Goal: Task Accomplishment & Management: Complete application form

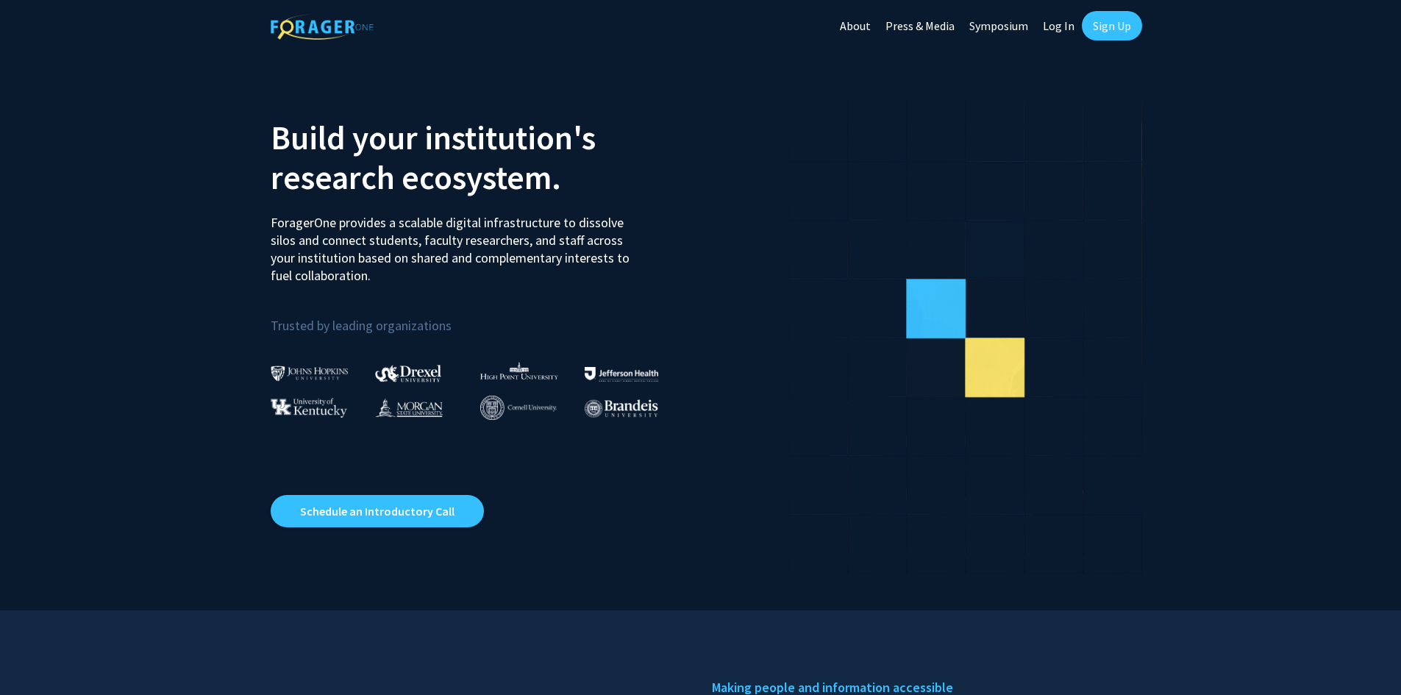
click at [1047, 26] on link "Log In" at bounding box center [1058, 25] width 46 height 51
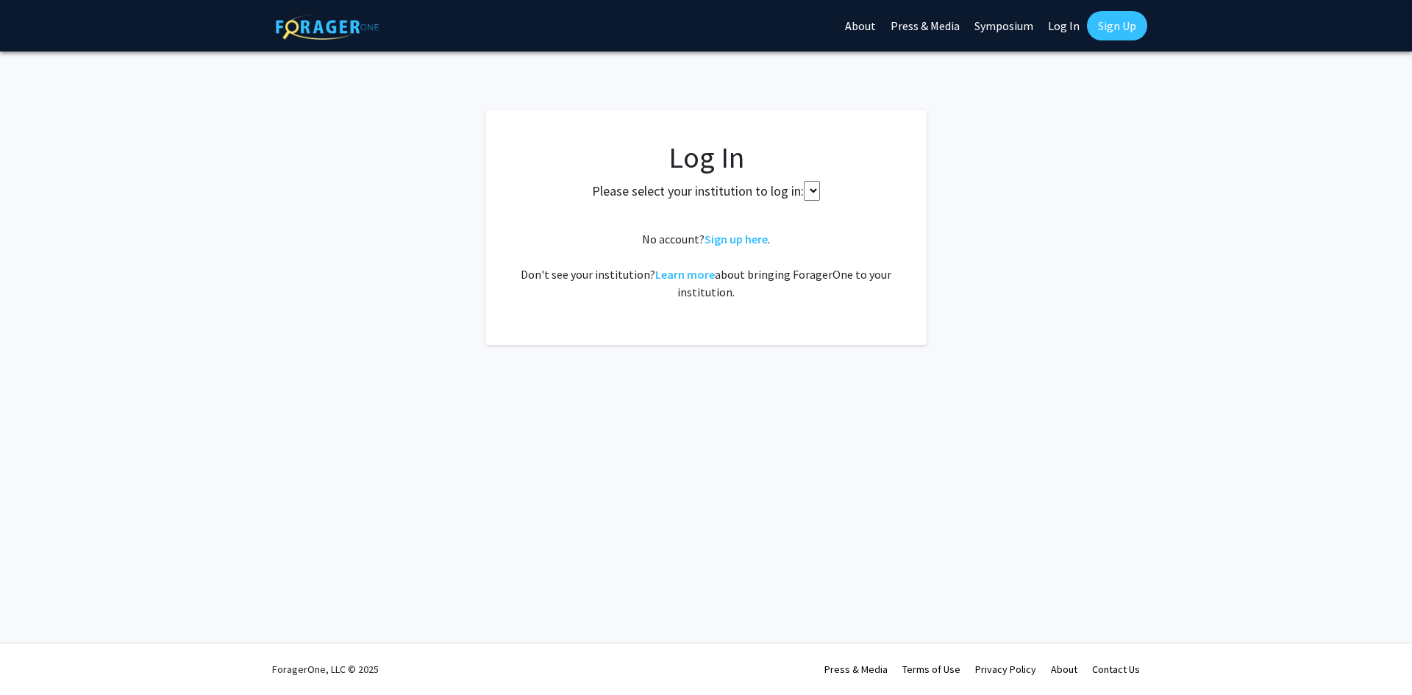
select select
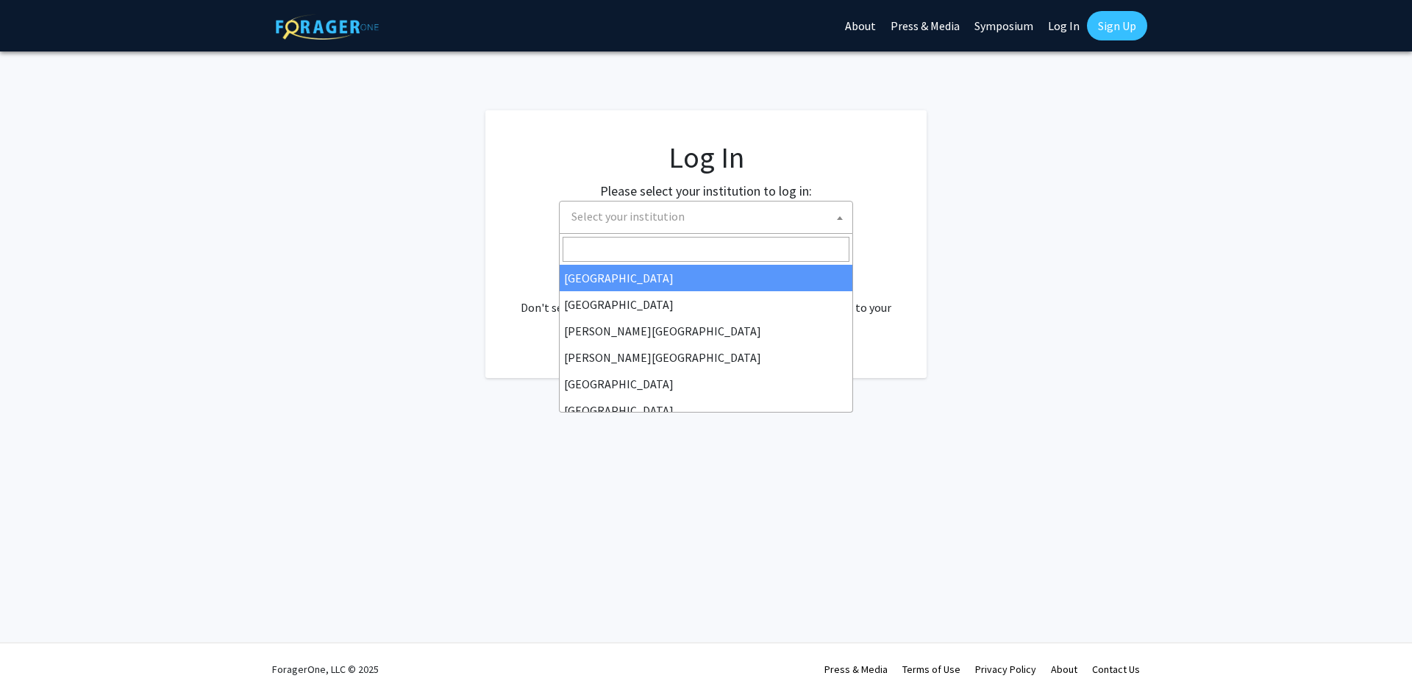
click at [717, 221] on span "Select your institution" at bounding box center [708, 216] width 287 height 30
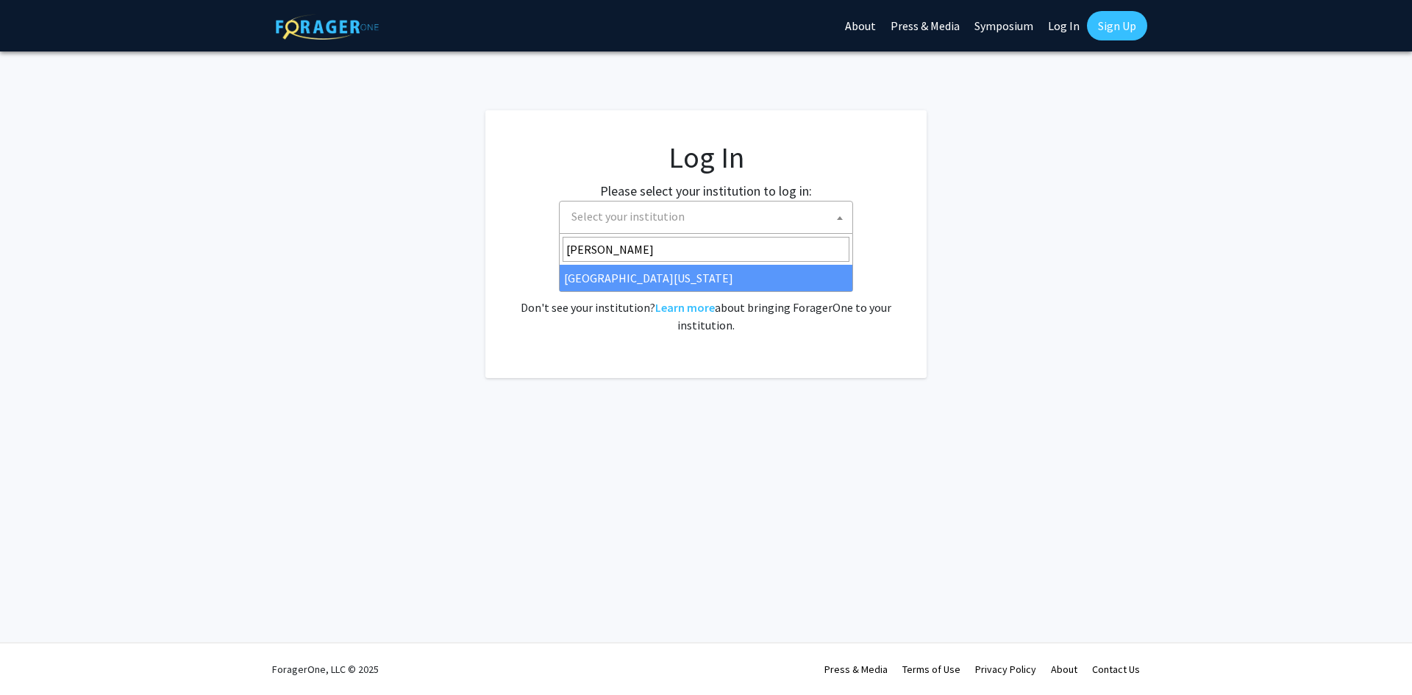
type input "[PERSON_NAME]"
select select "31"
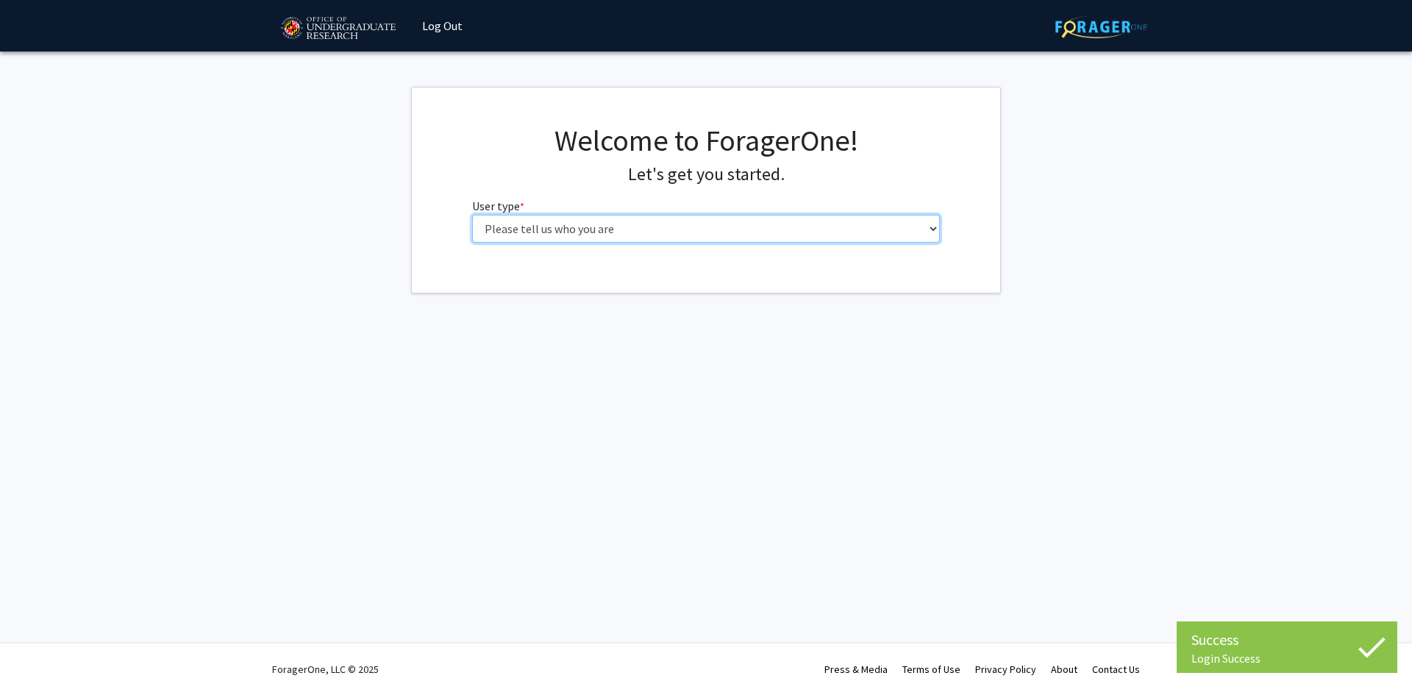
click at [538, 236] on select "Please tell us who you are Undergraduate Student Master's Student Doctoral Cand…" at bounding box center [706, 229] width 468 height 28
select select "1: undergrad"
click at [472, 215] on select "Please tell us who you are Undergraduate Student Master's Student Doctoral Cand…" at bounding box center [706, 229] width 468 height 28
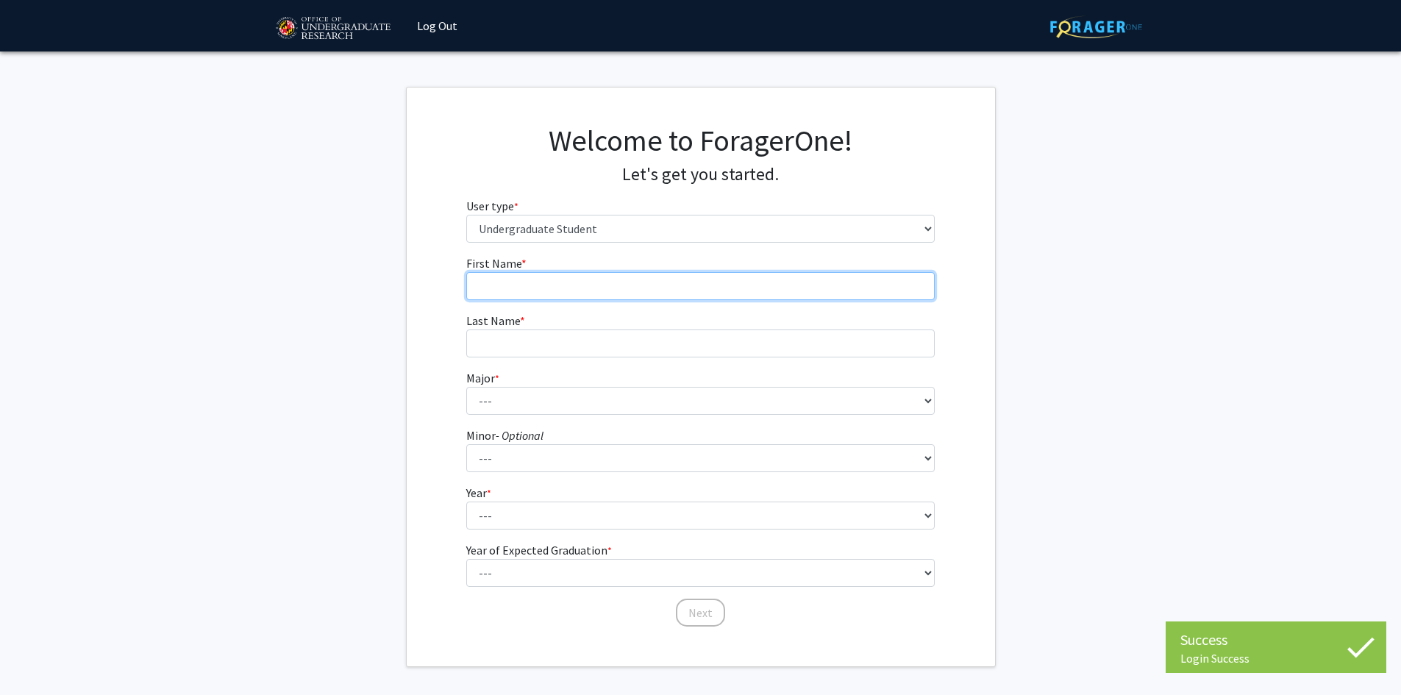
click at [577, 286] on input "First Name * required" at bounding box center [700, 286] width 468 height 28
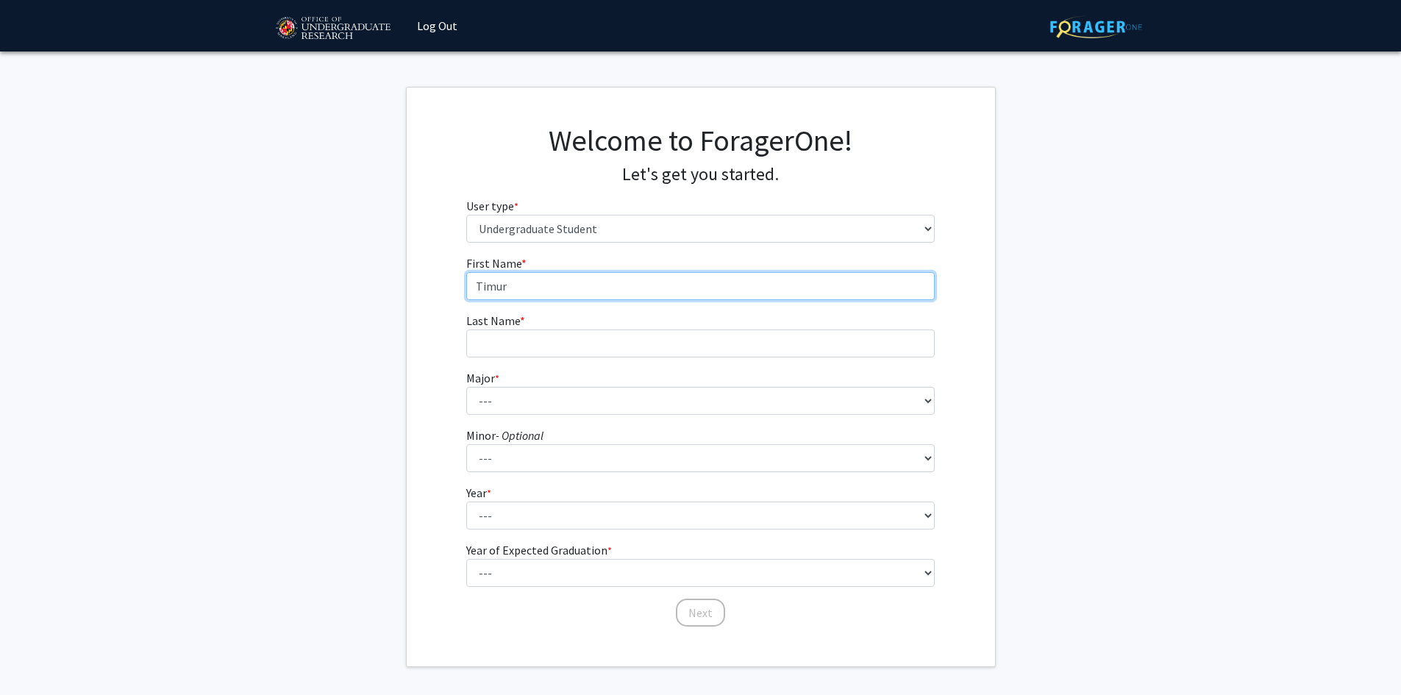
type input "Timur"
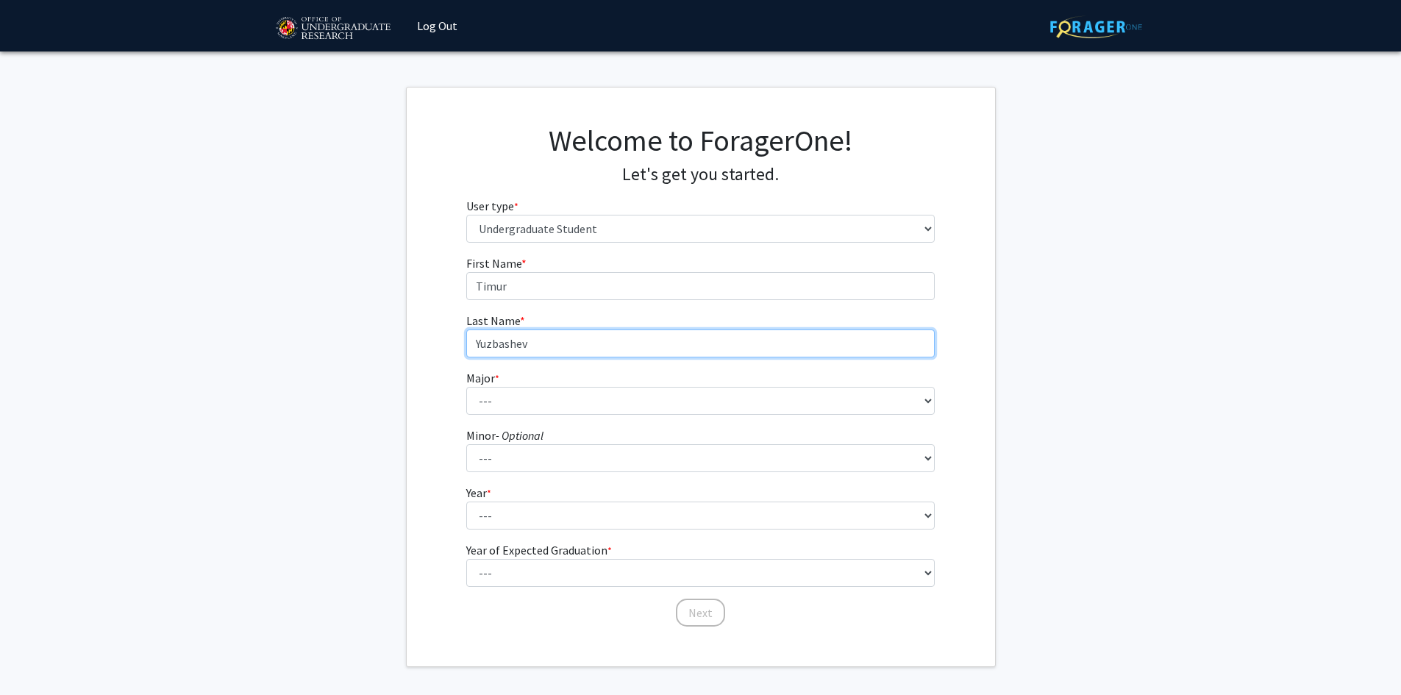
type input "Yuzbashev"
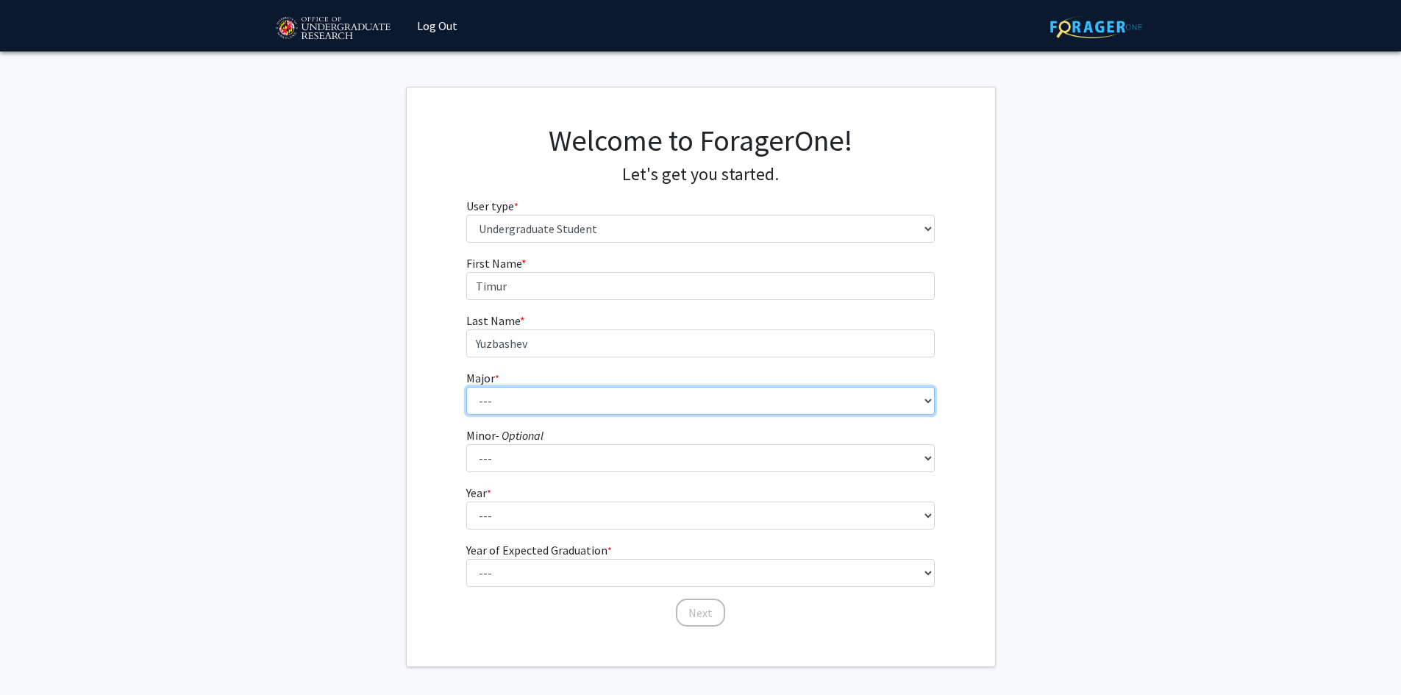
click at [596, 398] on select "--- Accounting Aerospace Engineering African American and Africana Studies Agri…" at bounding box center [700, 401] width 468 height 28
select select "34: 2335"
click at [466, 387] on select "--- Accounting Aerospace Engineering African American and Africana Studies Agri…" at bounding box center [700, 401] width 468 height 28
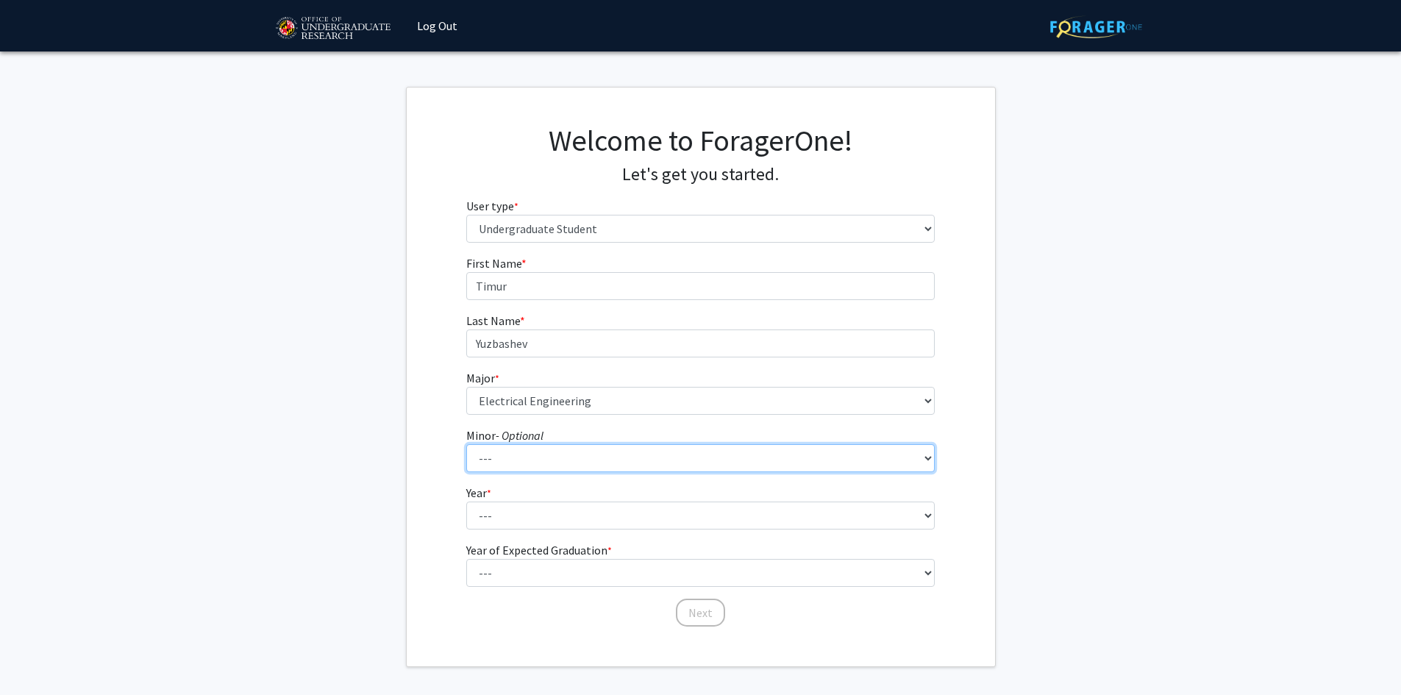
click at [498, 449] on select "--- Actuarial Mathematics Advanced Cybersecurity Experience for Students Africa…" at bounding box center [700, 458] width 468 height 28
click at [406, 410] on fg-card "Welcome to ForagerOne! Let's get you started. User type * required Please tell …" at bounding box center [701, 377] width 590 height 580
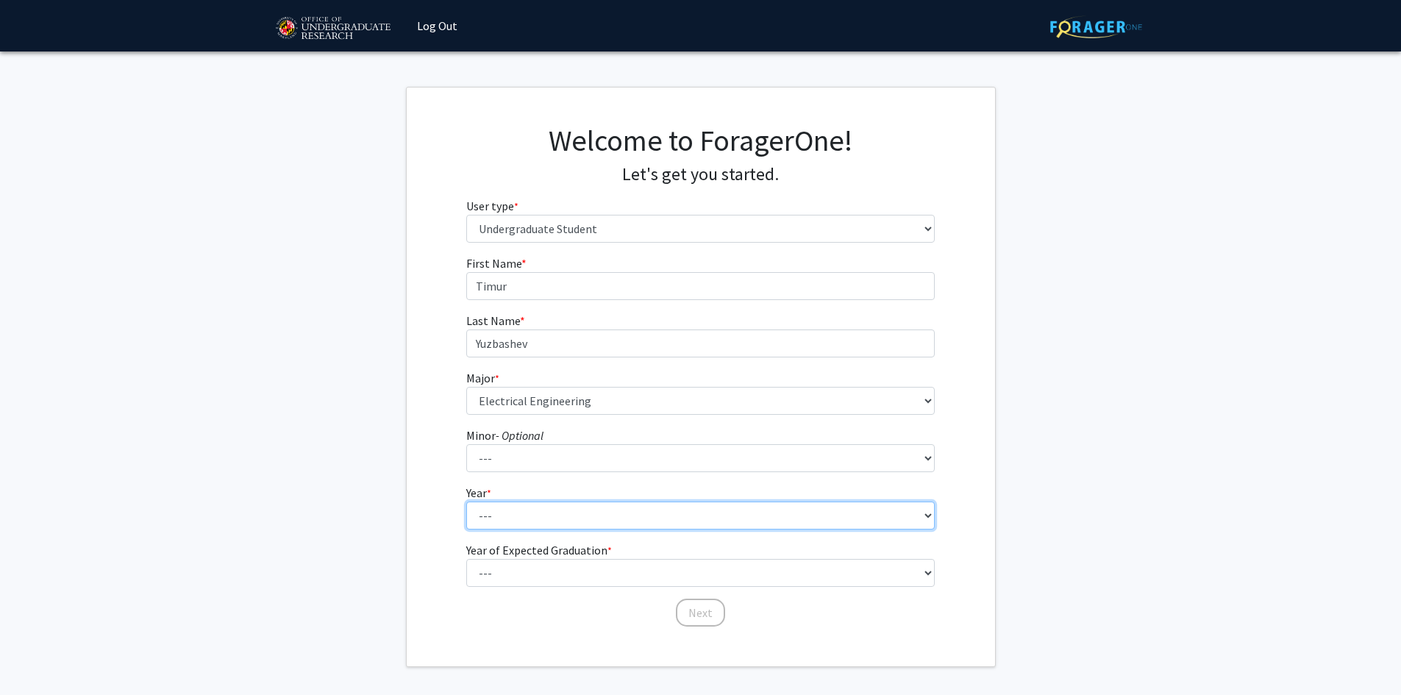
click at [512, 523] on select "--- First-year Sophomore Junior Senior Postbaccalaureate Certificate" at bounding box center [700, 515] width 468 height 28
select select "2: sophomore"
click at [466, 501] on select "--- First-year Sophomore Junior Senior Postbaccalaureate Certificate" at bounding box center [700, 515] width 468 height 28
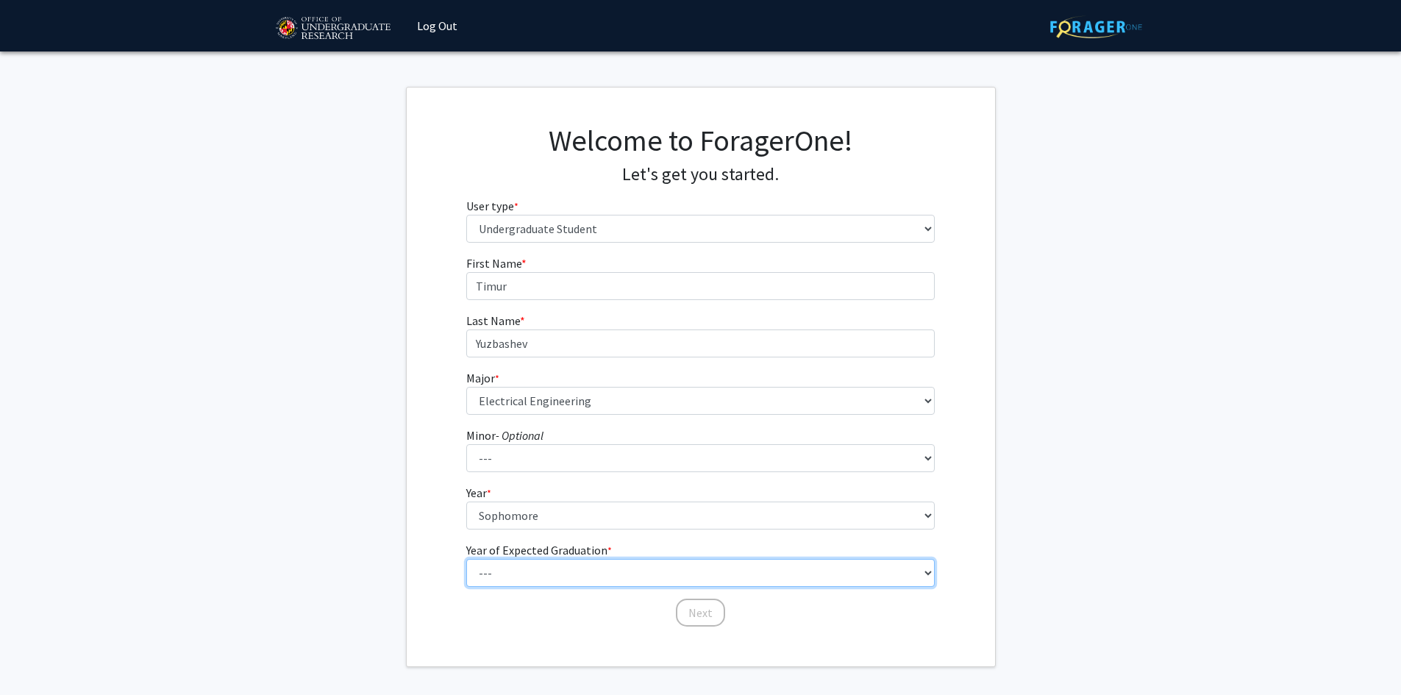
click at [507, 568] on select "--- 2025 2026 2027 2028 2029 2030 2031 2032 2033 2034" at bounding box center [700, 573] width 468 height 28
select select "5: 2029"
click at [466, 559] on select "--- 2025 2026 2027 2028 2029 2030 2031 2032 2033 2034" at bounding box center [700, 573] width 468 height 28
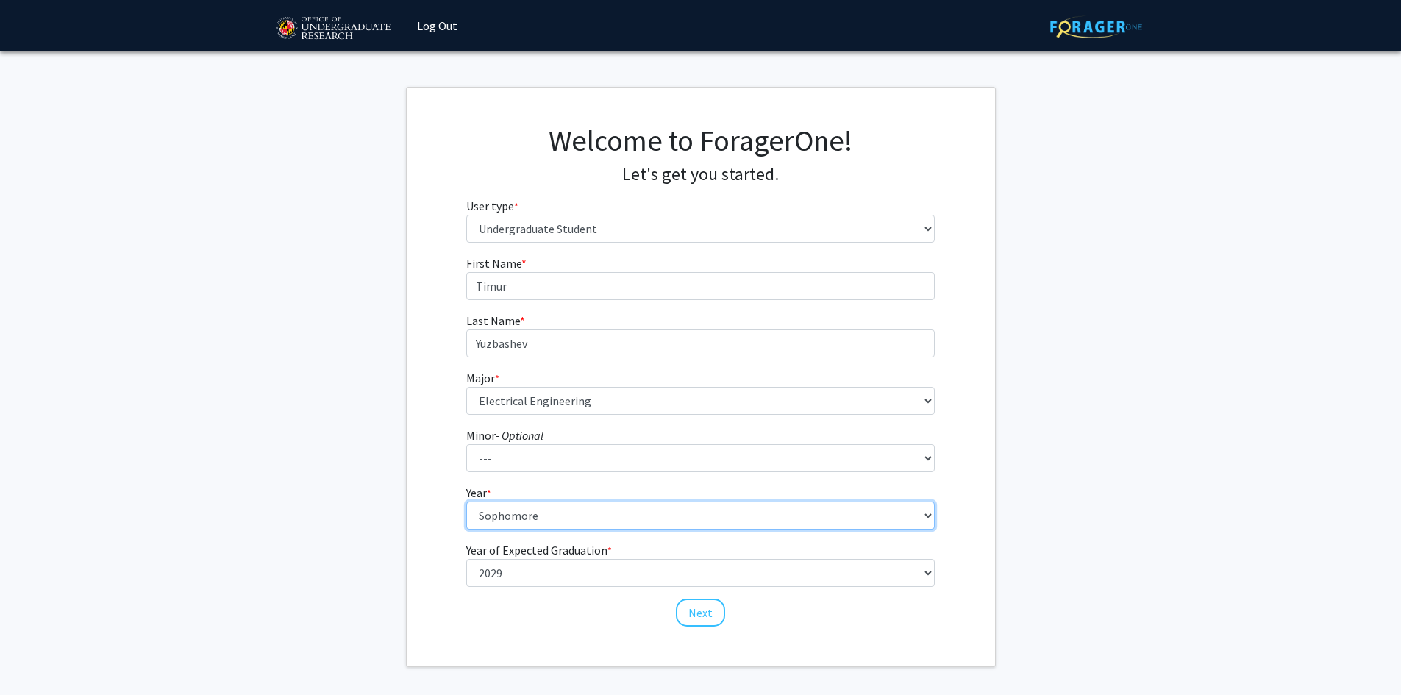
click at [504, 513] on select "--- First-year Sophomore Junior Senior Postbaccalaureate Certificate" at bounding box center [700, 515] width 468 height 28
select select "1: first-year"
click at [466, 501] on select "--- First-year Sophomore Junior Senior Postbaccalaureate Certificate" at bounding box center [700, 515] width 468 height 28
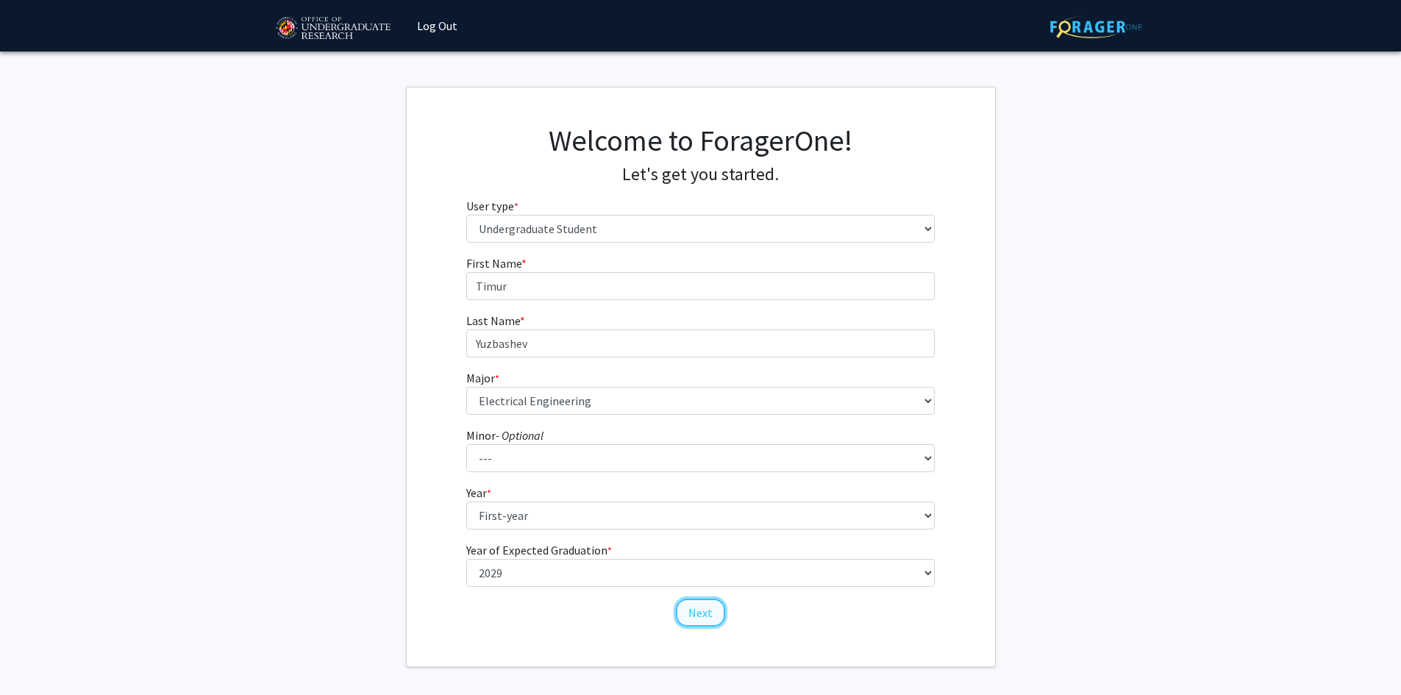
click at [684, 614] on button "Next" at bounding box center [700, 613] width 49 height 28
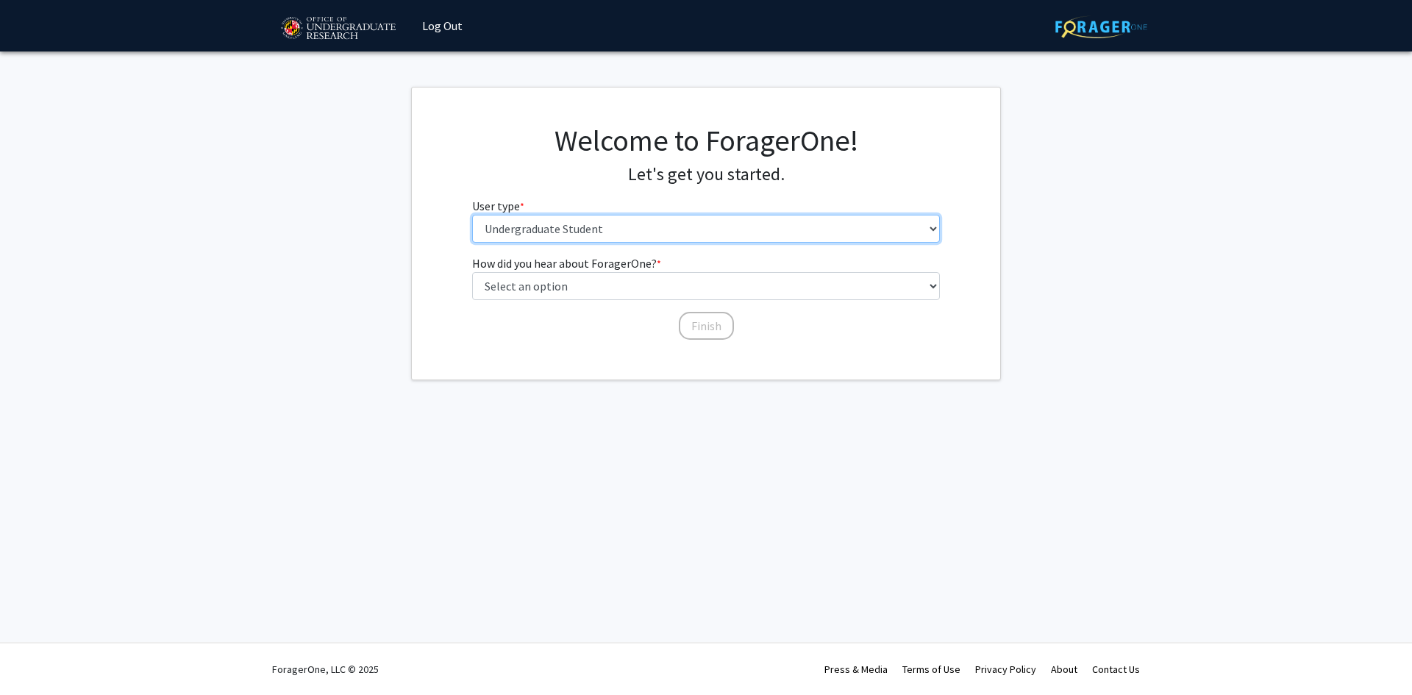
click at [566, 229] on select "Please tell us who you are Undergraduate Student Master's Student Doctoral Cand…" at bounding box center [706, 229] width 468 height 28
click at [472, 215] on select "Please tell us who you are Undergraduate Student Master's Student Doctoral Cand…" at bounding box center [706, 229] width 468 height 28
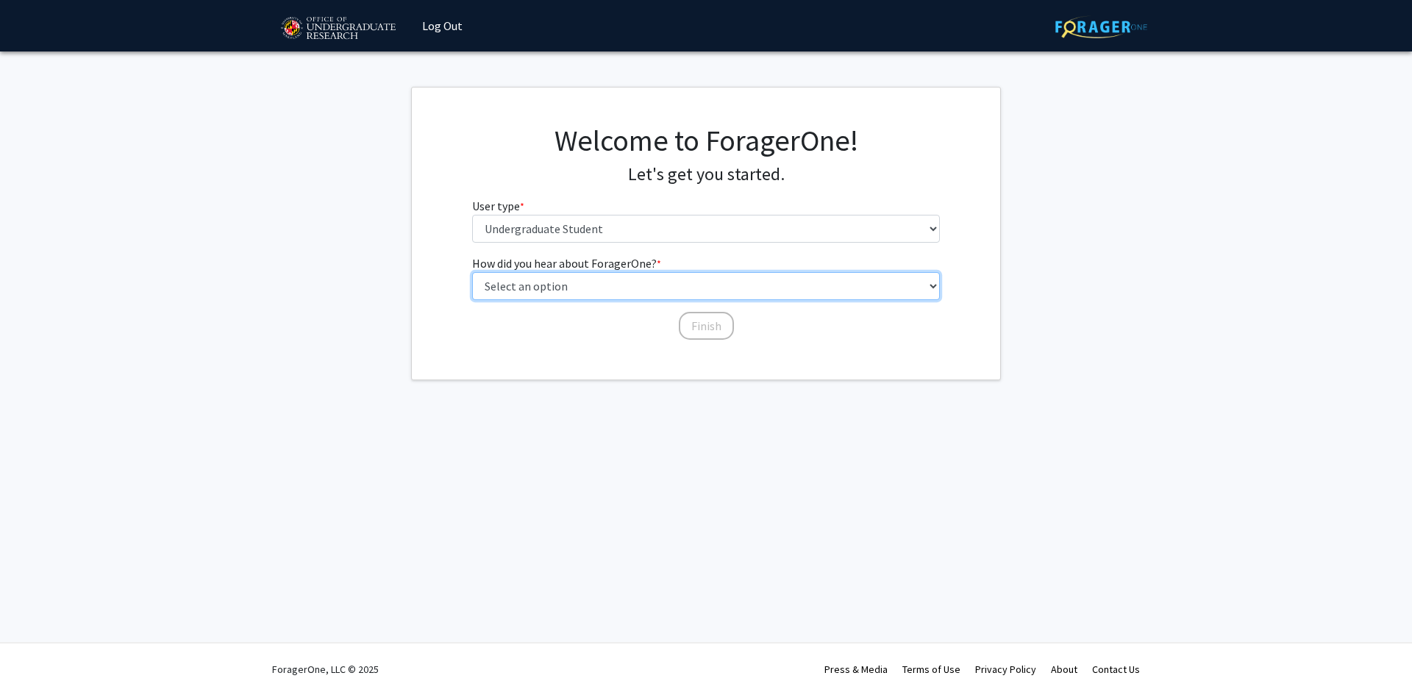
click at [562, 282] on select "Select an option Peer/student recommendation Faculty/staff recommendation Unive…" at bounding box center [706, 286] width 468 height 28
select select "1: peer_recommendation"
click at [472, 272] on select "Select an option Peer/student recommendation Faculty/staff recommendation Unive…" at bounding box center [706, 286] width 468 height 28
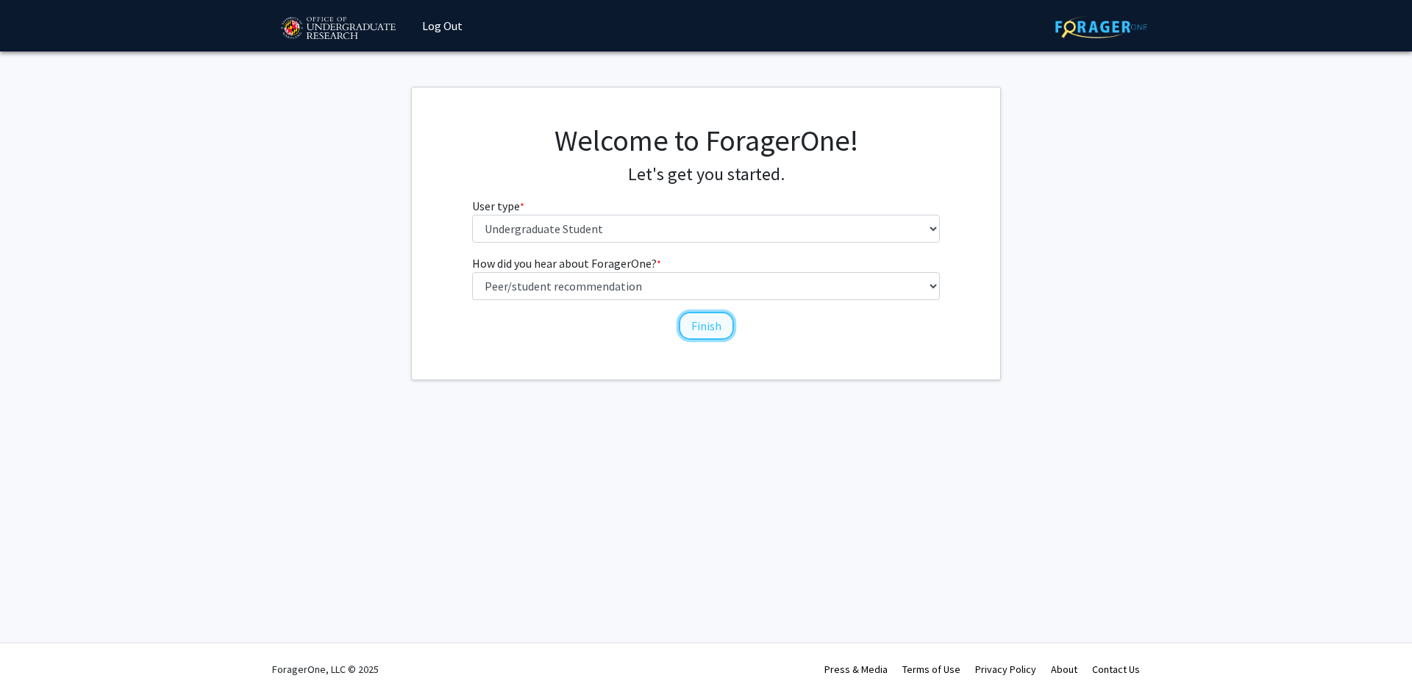
click at [710, 331] on button "Finish" at bounding box center [706, 326] width 55 height 28
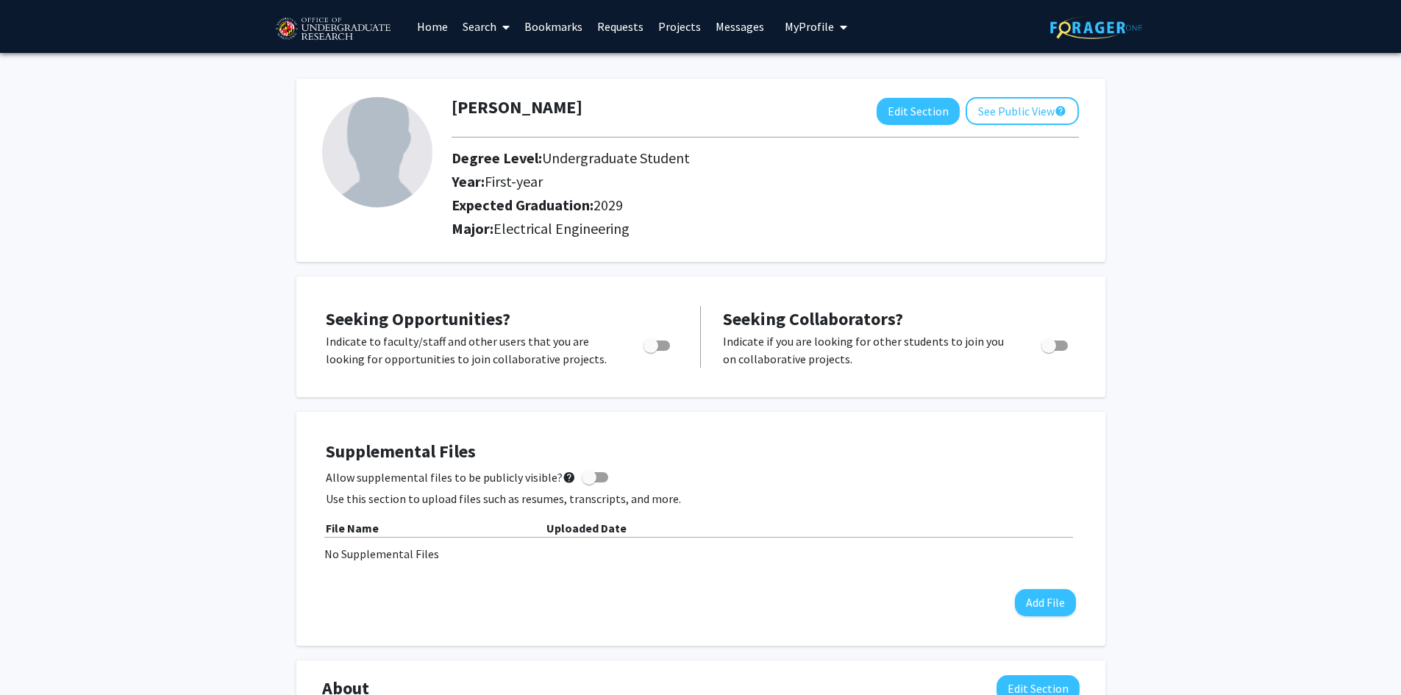
click at [657, 346] on span "Toggle" at bounding box center [656, 345] width 26 height 10
click at [651, 351] on input "Are you actively seeking opportunities?" at bounding box center [650, 351] width 1 height 1
checkbox input "true"
click at [584, 482] on span at bounding box center [589, 477] width 15 height 15
click at [588, 482] on input "Allow supplemental files to be publicly visible? help" at bounding box center [588, 482] width 1 height 1
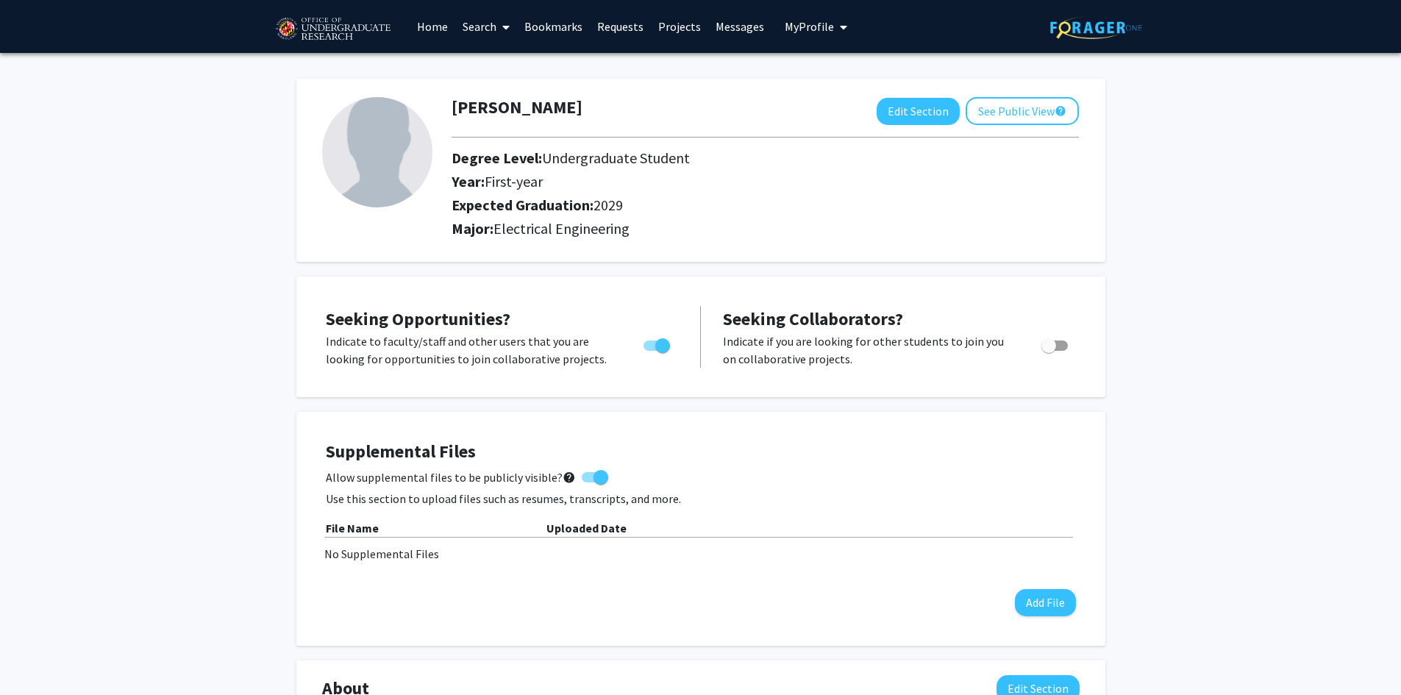
click at [584, 482] on span at bounding box center [595, 477] width 26 height 10
click at [588, 482] on input "Allow supplemental files to be publicly visible? help" at bounding box center [588, 482] width 1 height 1
checkbox input "false"
click at [471, 26] on link "Search" at bounding box center [486, 26] width 62 height 51
click at [432, 29] on link "Home" at bounding box center [433, 26] width 46 height 51
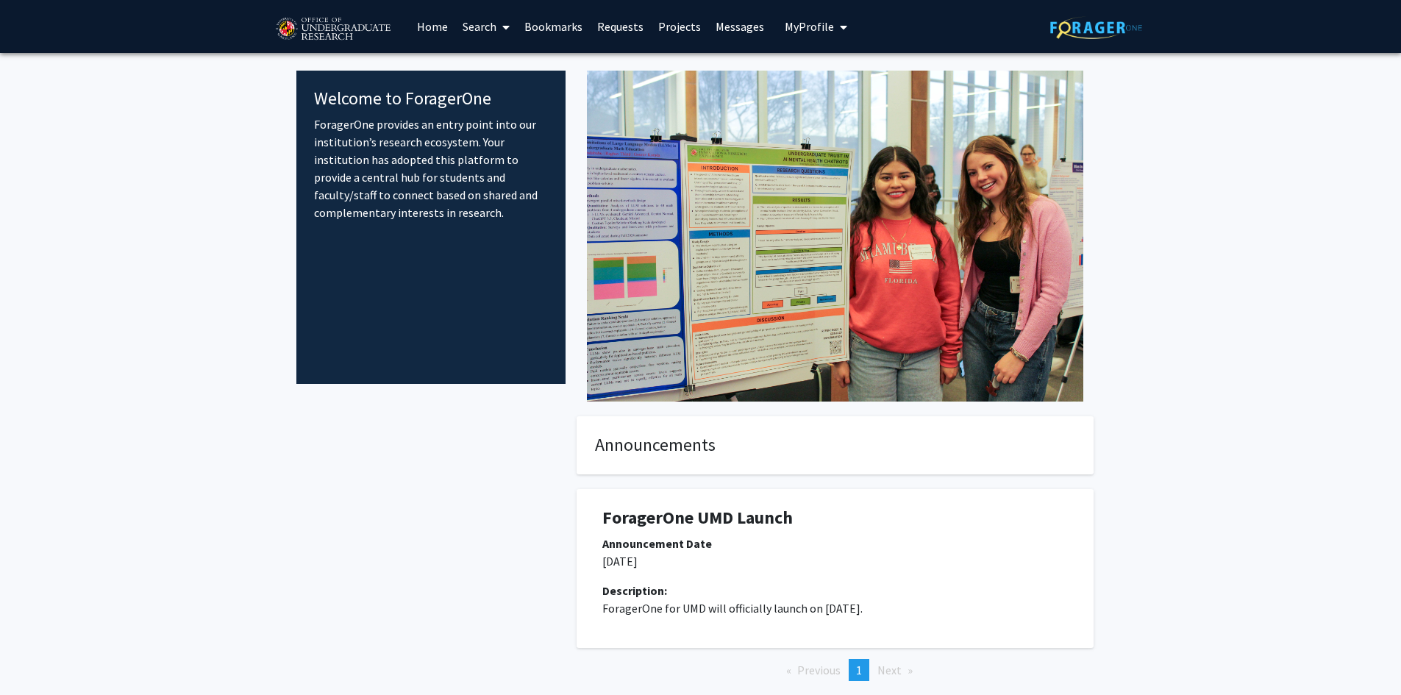
click at [674, 27] on link "Projects" at bounding box center [679, 26] width 57 height 51
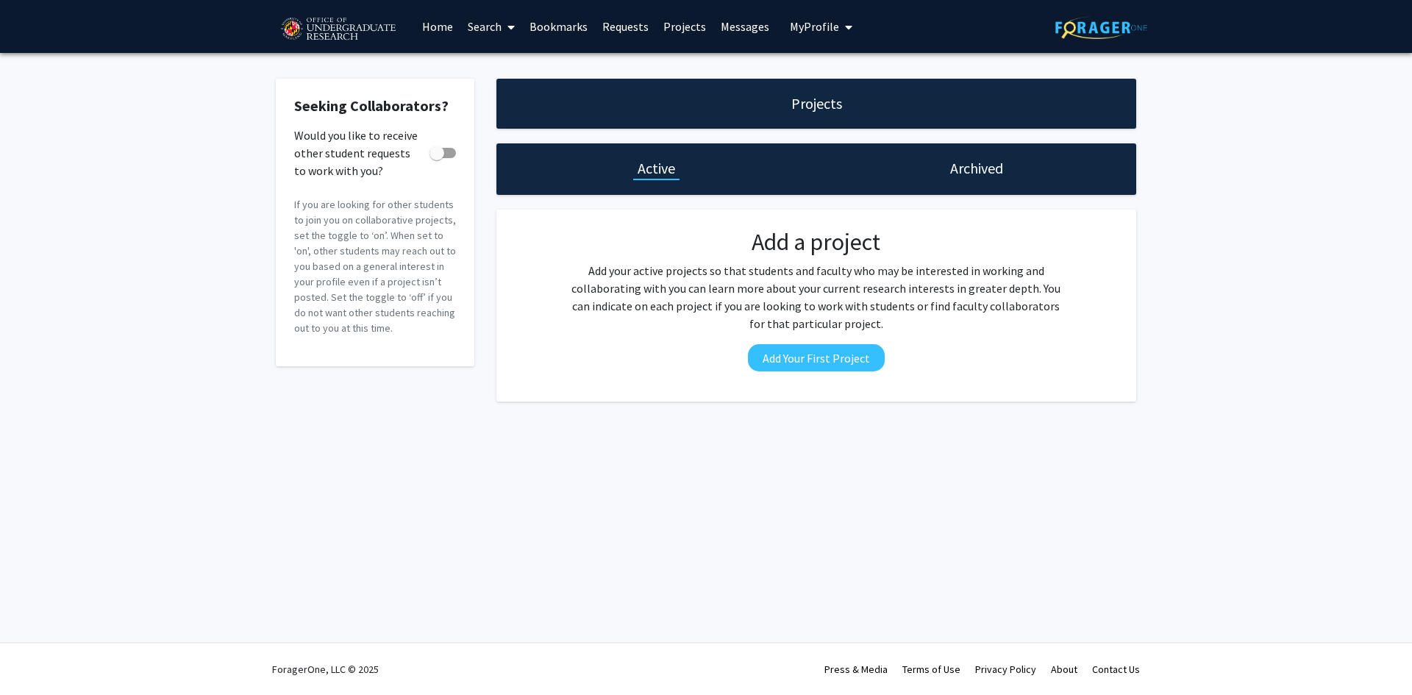
click at [485, 25] on link "Search" at bounding box center [491, 26] width 62 height 51
click at [487, 67] on span "Faculty/Staff" at bounding box center [514, 67] width 108 height 29
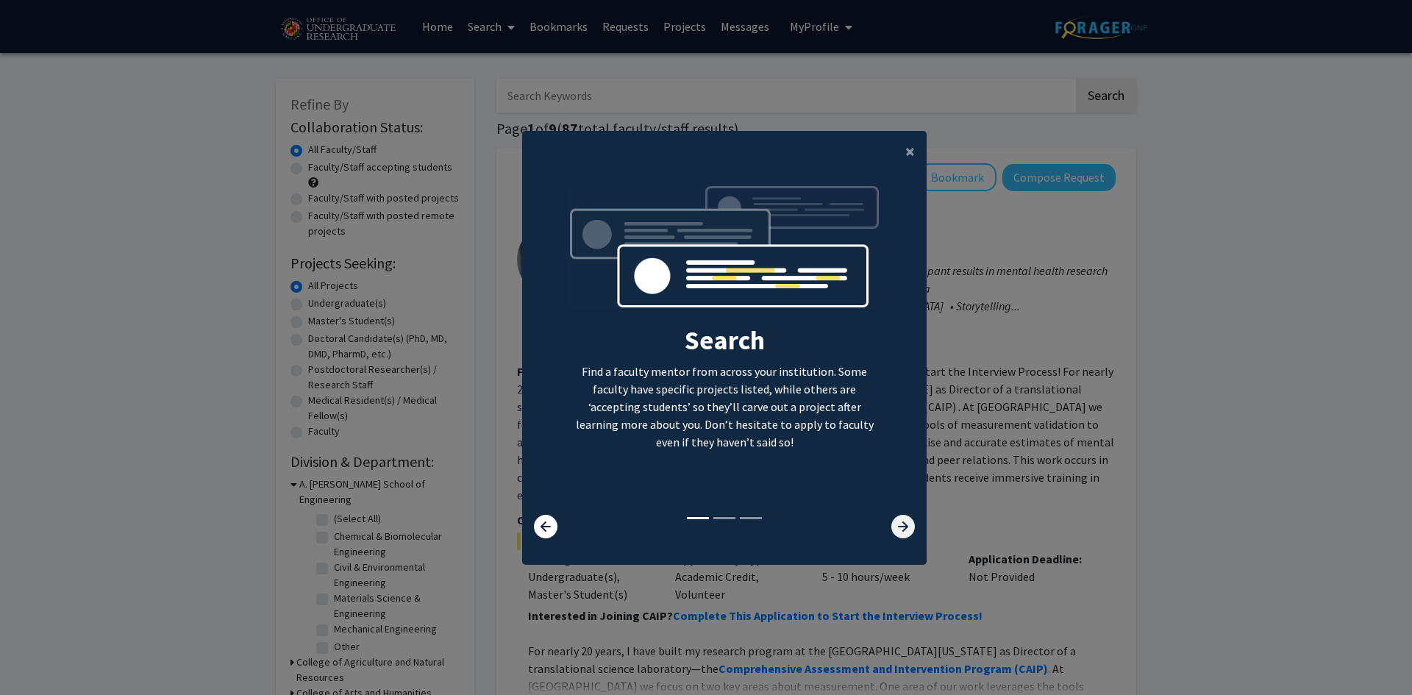
click at [891, 524] on icon at bounding box center [903, 527] width 24 height 24
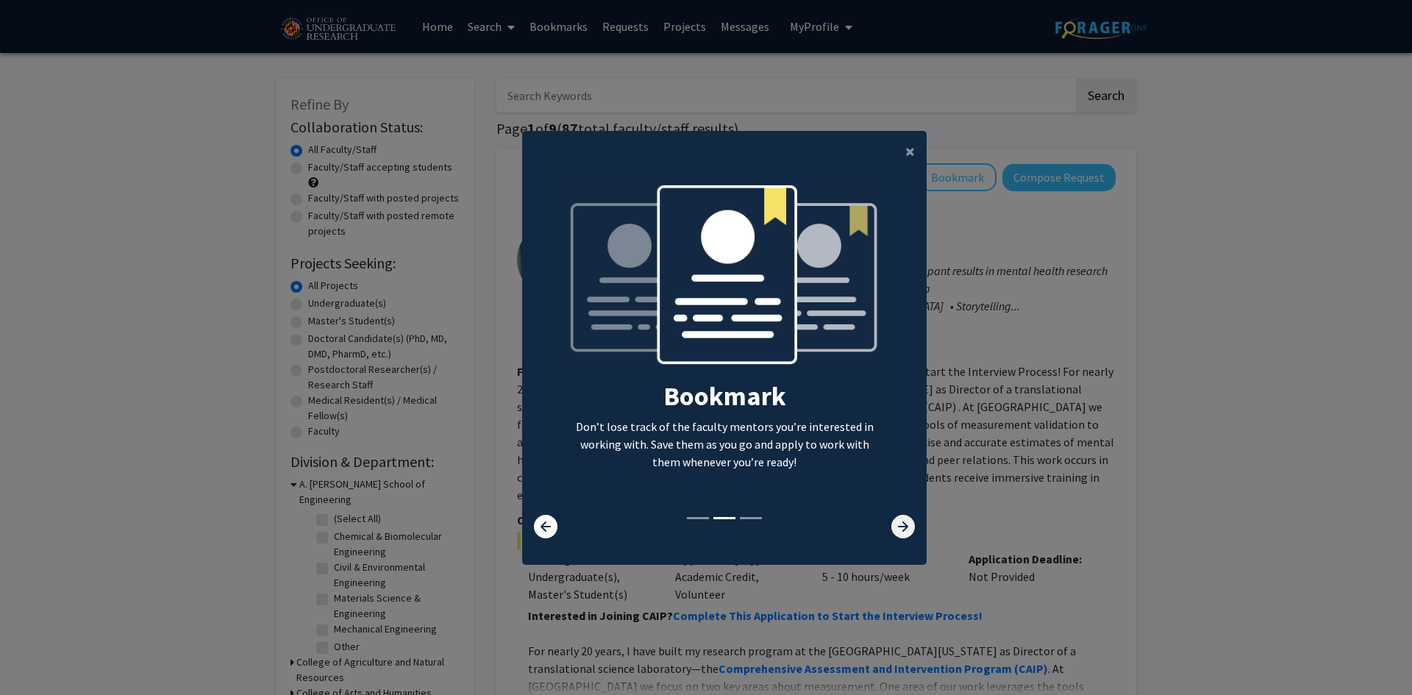
click at [891, 524] on icon at bounding box center [903, 527] width 24 height 24
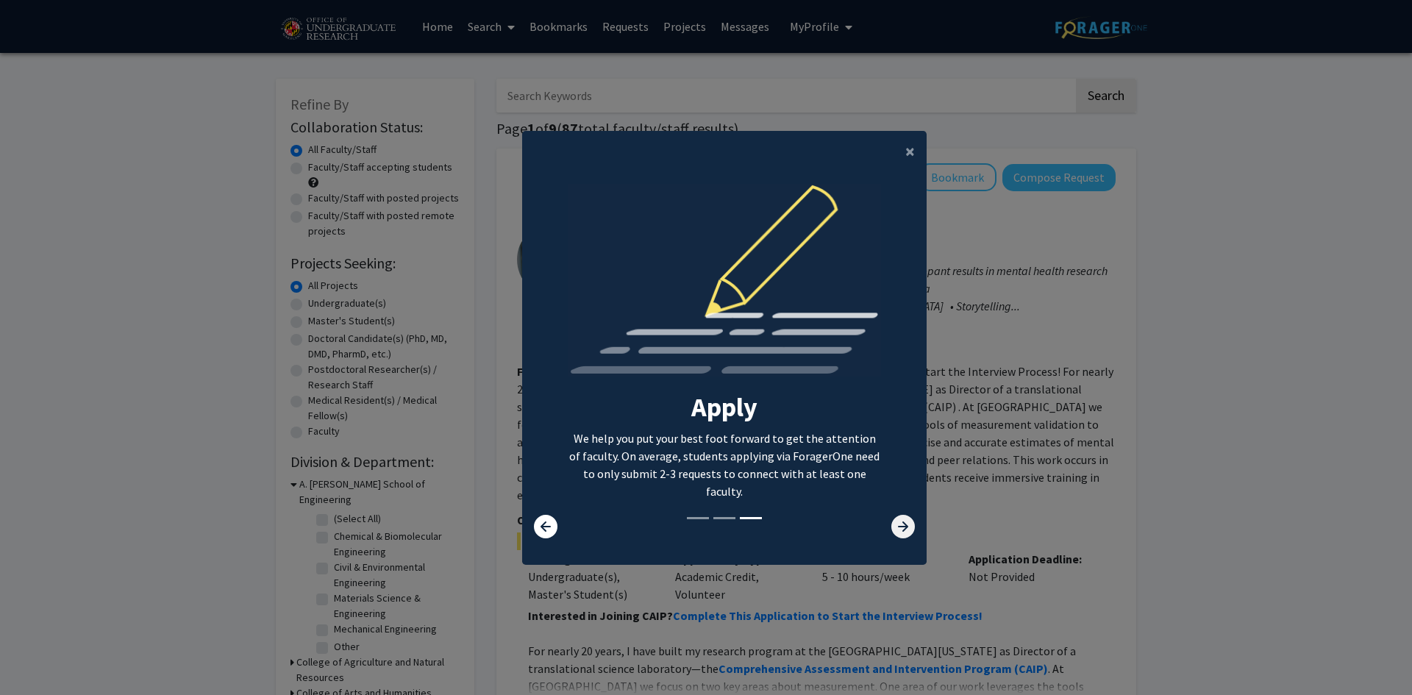
click at [891, 524] on icon at bounding box center [903, 527] width 24 height 24
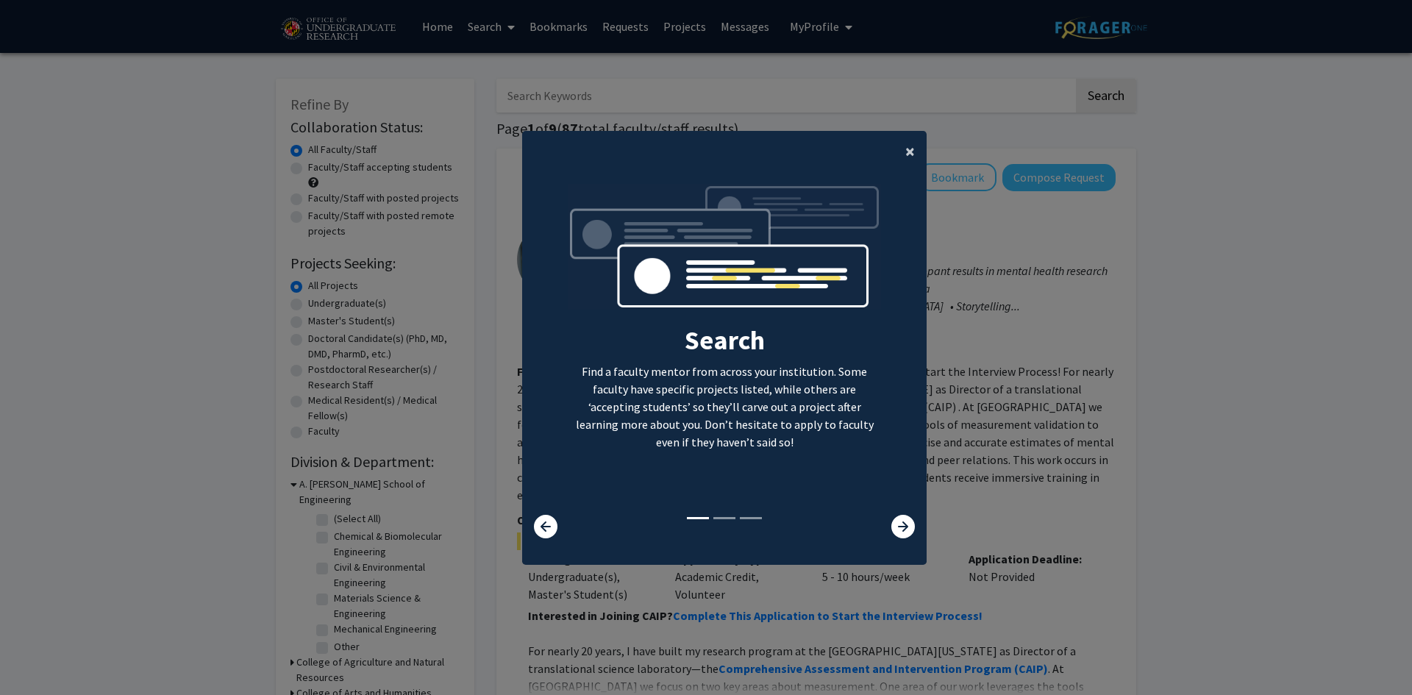
click at [905, 146] on span "×" at bounding box center [910, 151] width 10 height 23
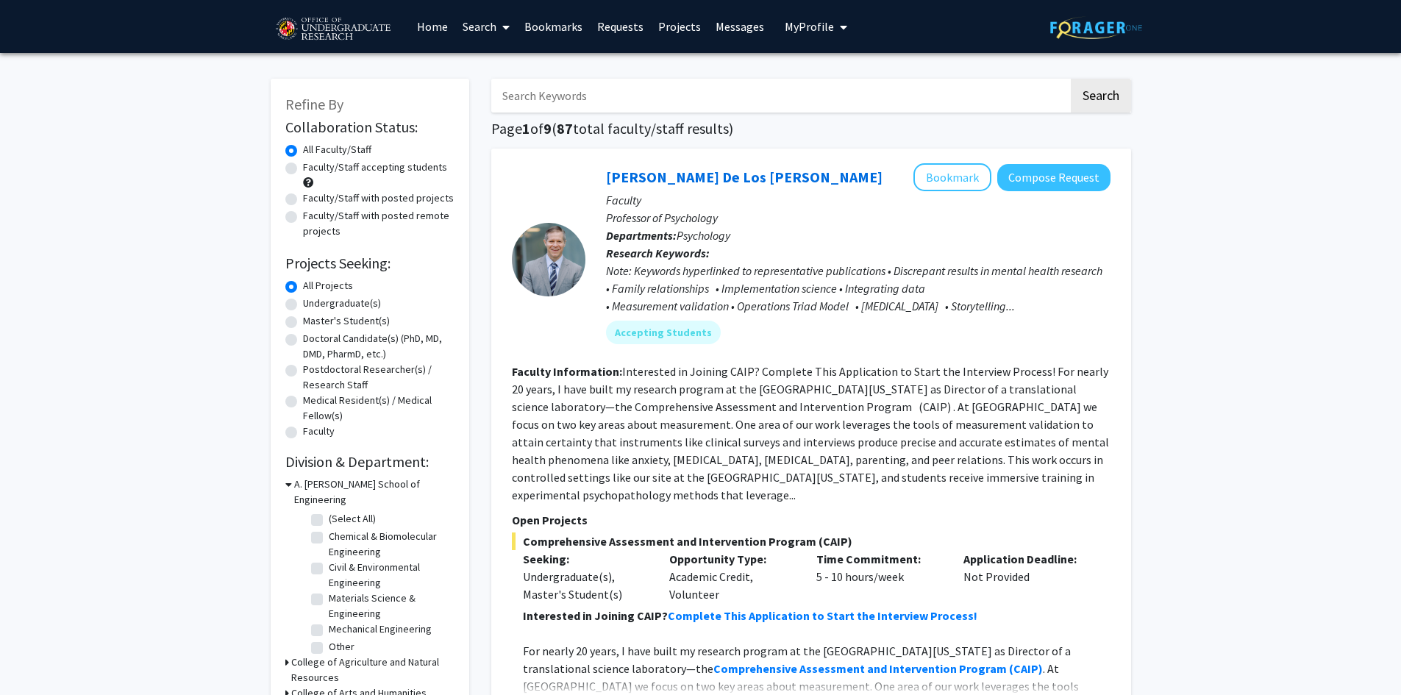
click at [303, 305] on label "Undergraduate(s)" at bounding box center [342, 303] width 78 height 15
click at [303, 305] on input "Undergraduate(s)" at bounding box center [308, 301] width 10 height 10
radio input "true"
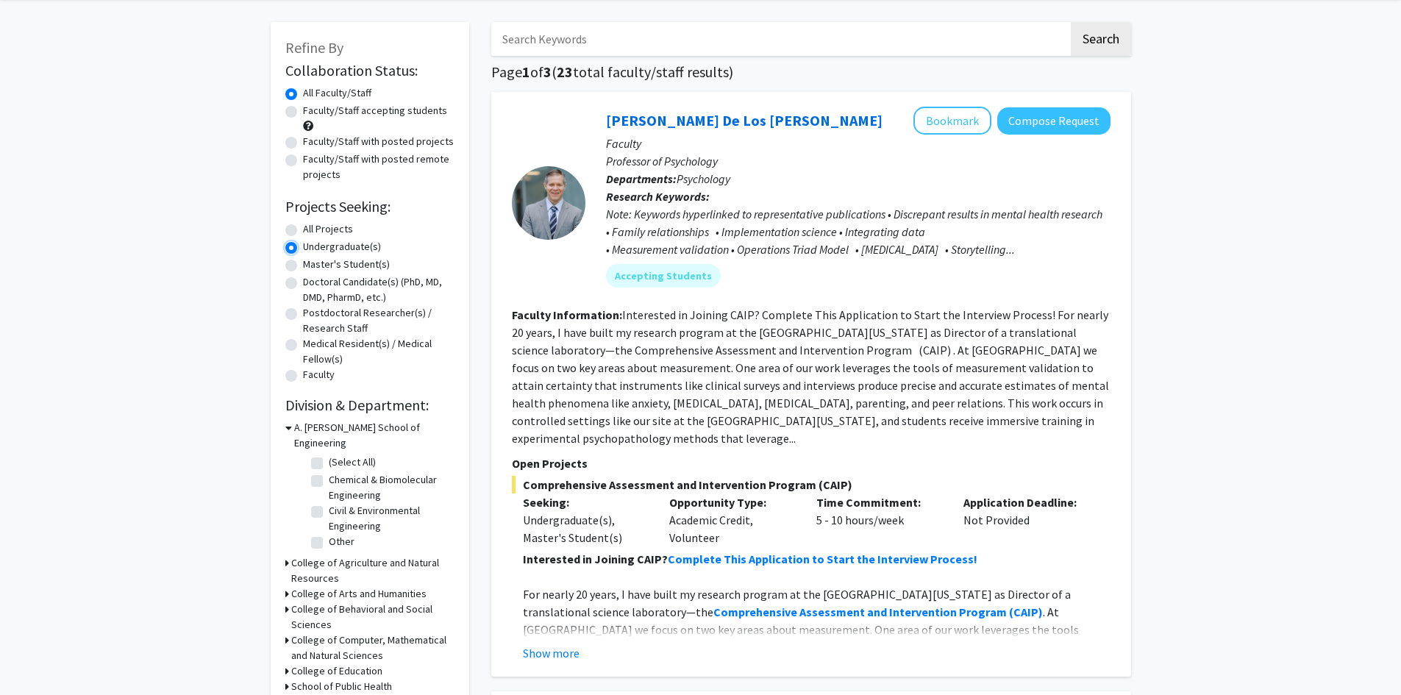
scroll to position [147, 0]
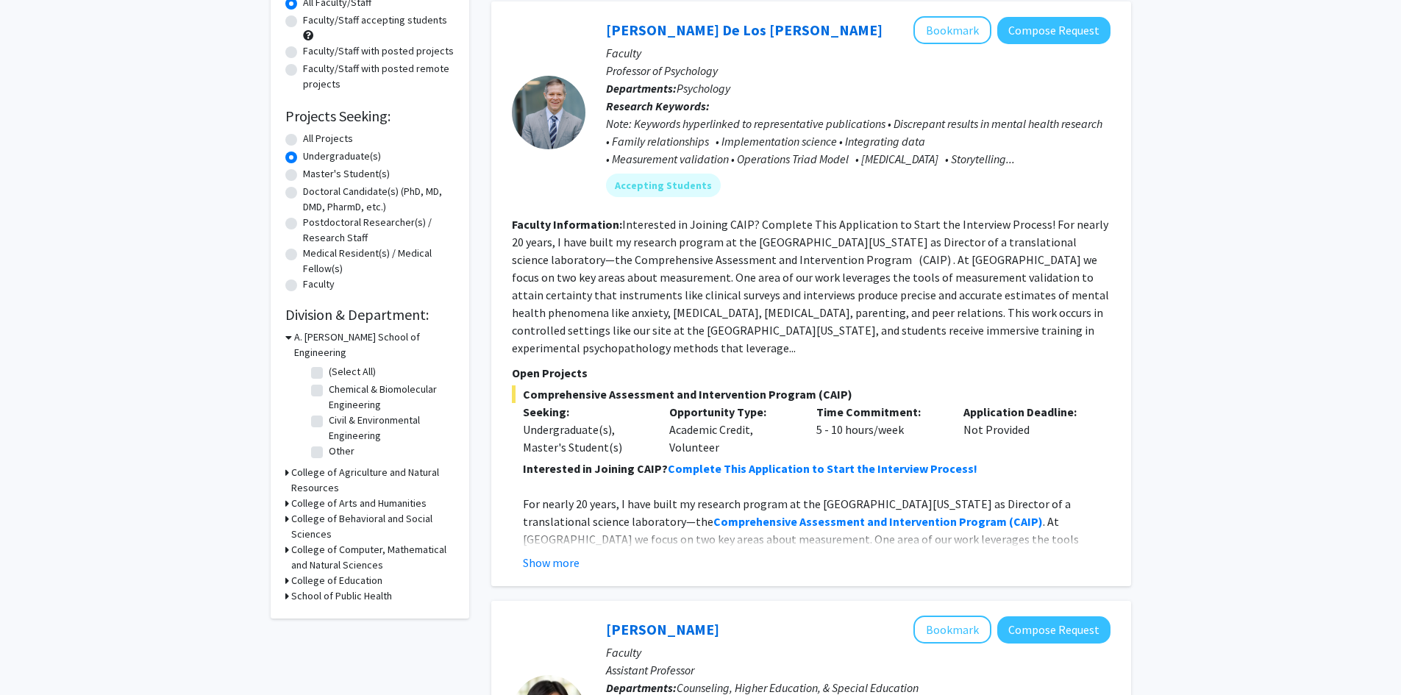
click at [295, 335] on h3 "A. James Clark School of Engineering" at bounding box center [374, 344] width 160 height 31
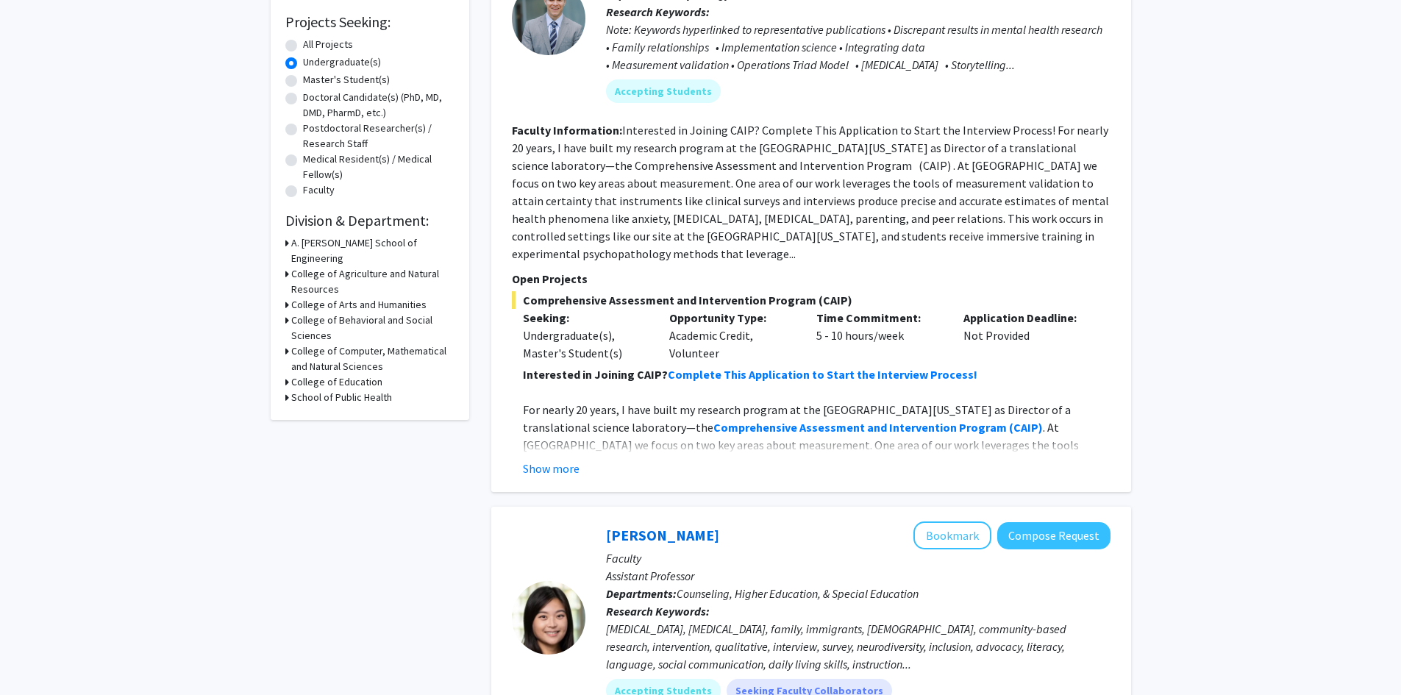
scroll to position [184, 0]
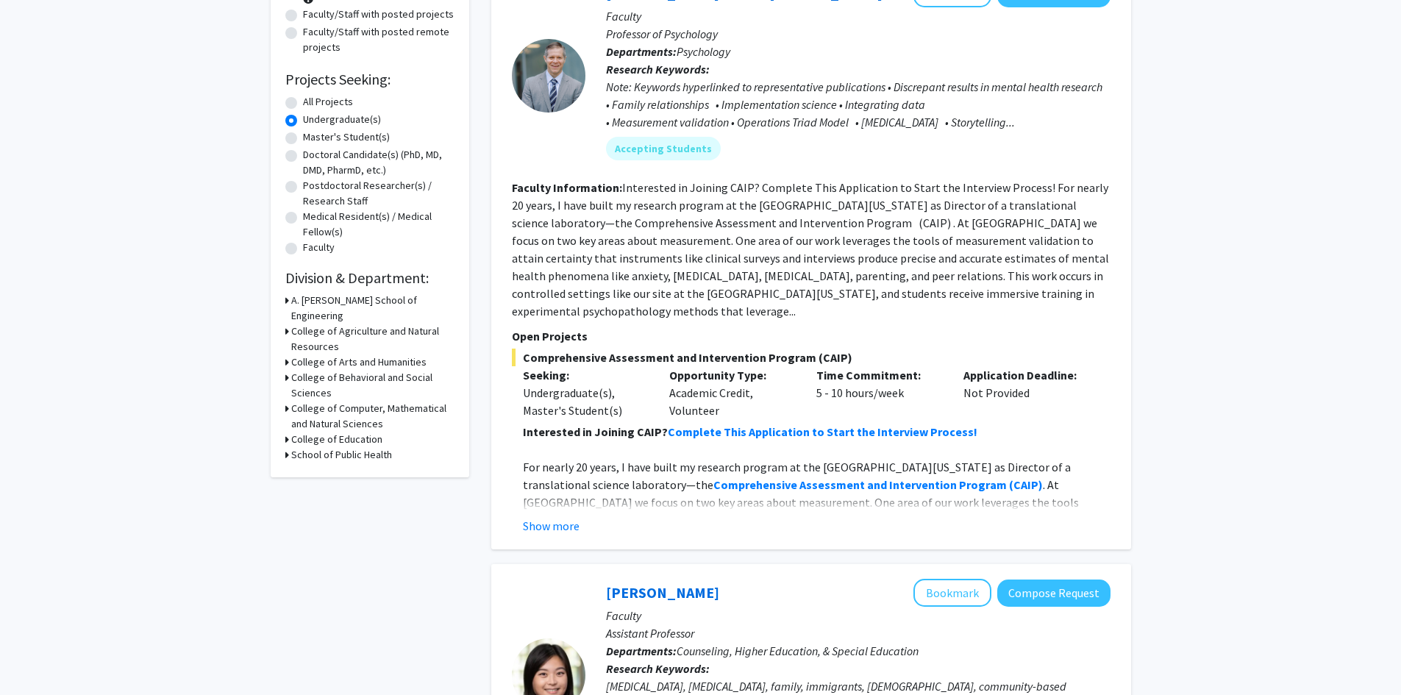
click at [297, 294] on h3 "A. James Clark School of Engineering" at bounding box center [372, 308] width 163 height 31
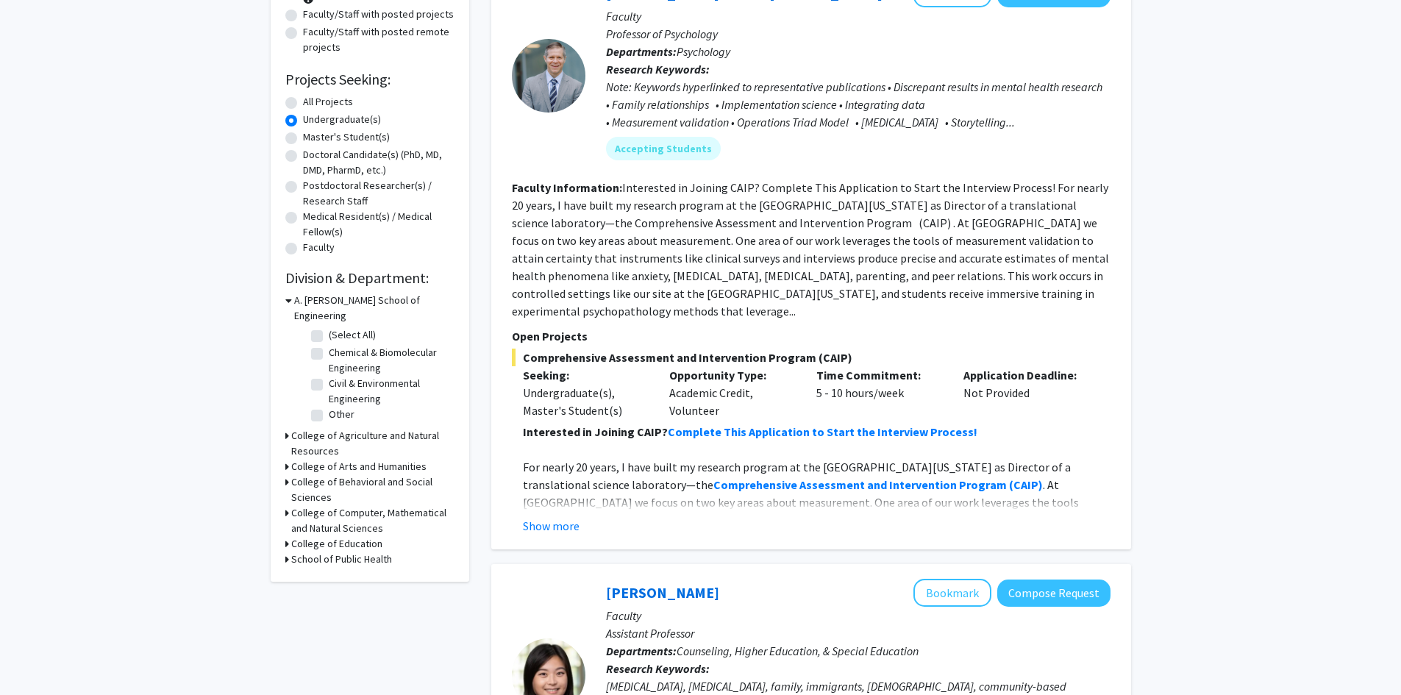
click at [329, 327] on label "(Select All)" at bounding box center [352, 334] width 47 height 15
click at [329, 327] on input "(Select All)" at bounding box center [334, 332] width 10 height 10
checkbox input "true"
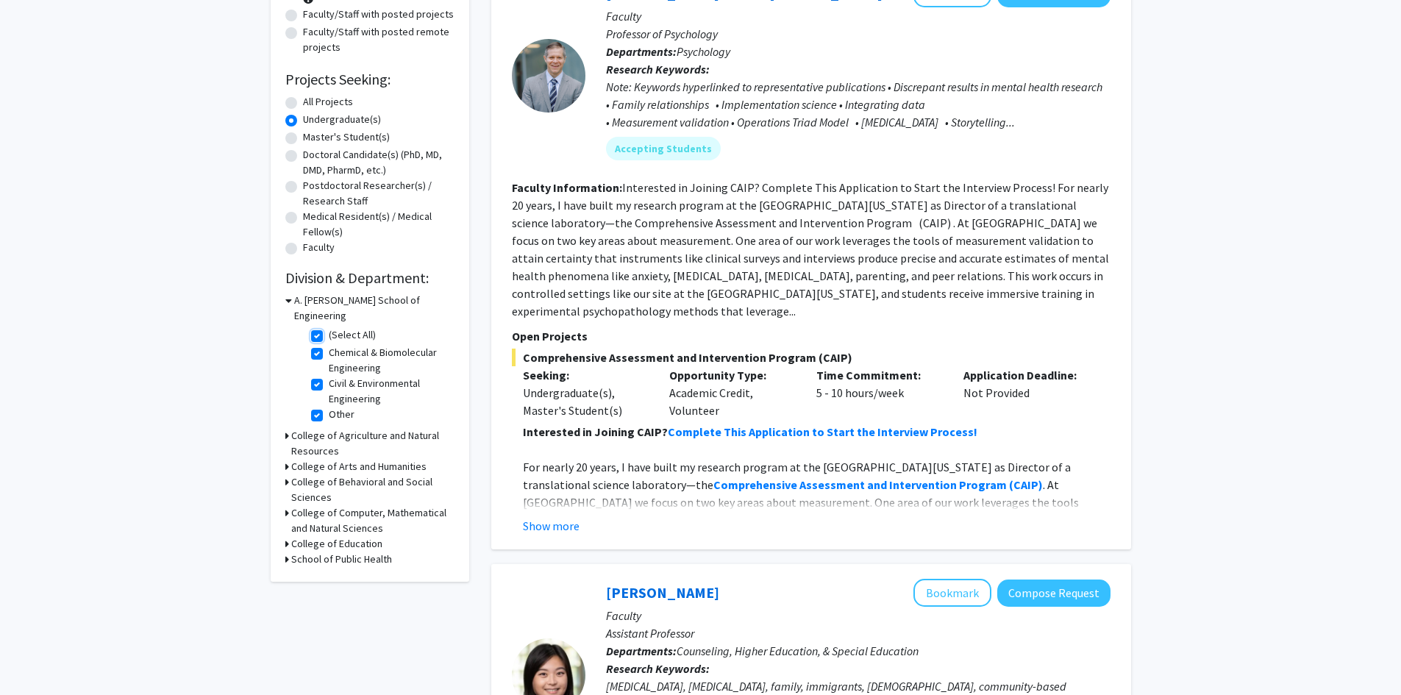
checkbox input "true"
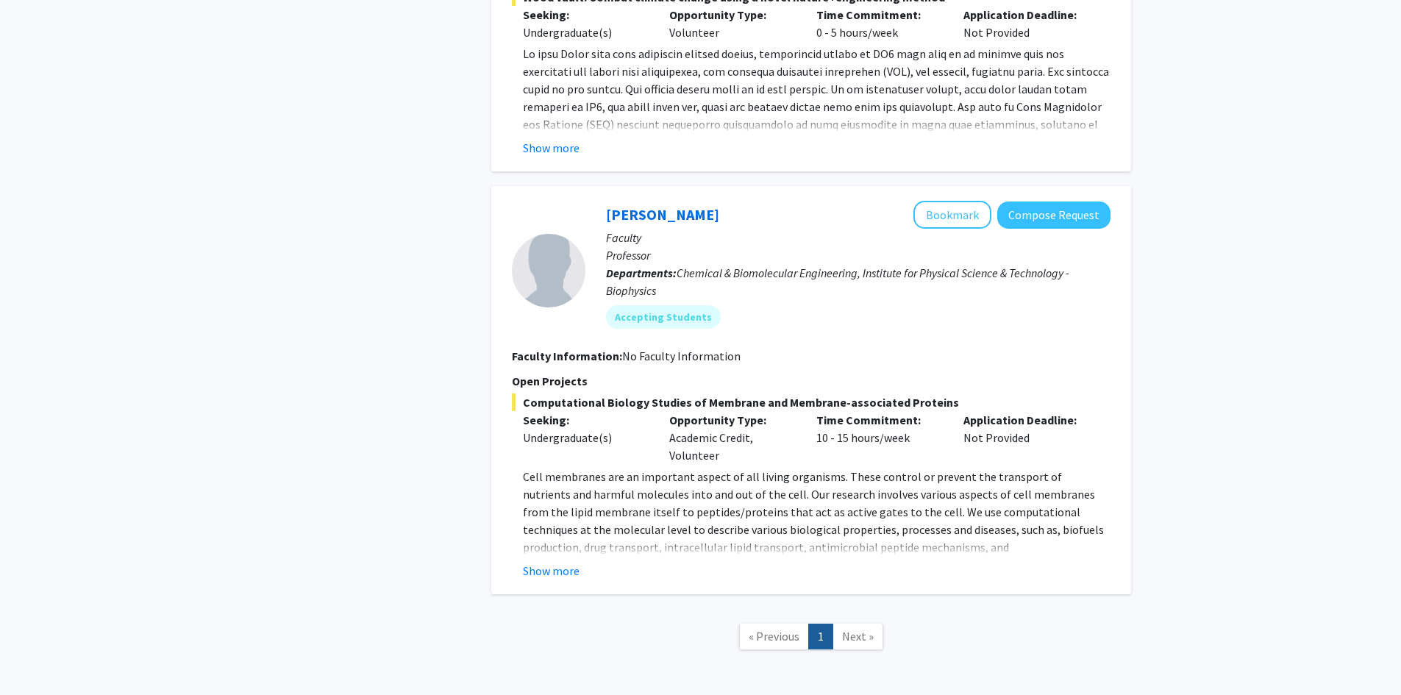
scroll to position [1088, 0]
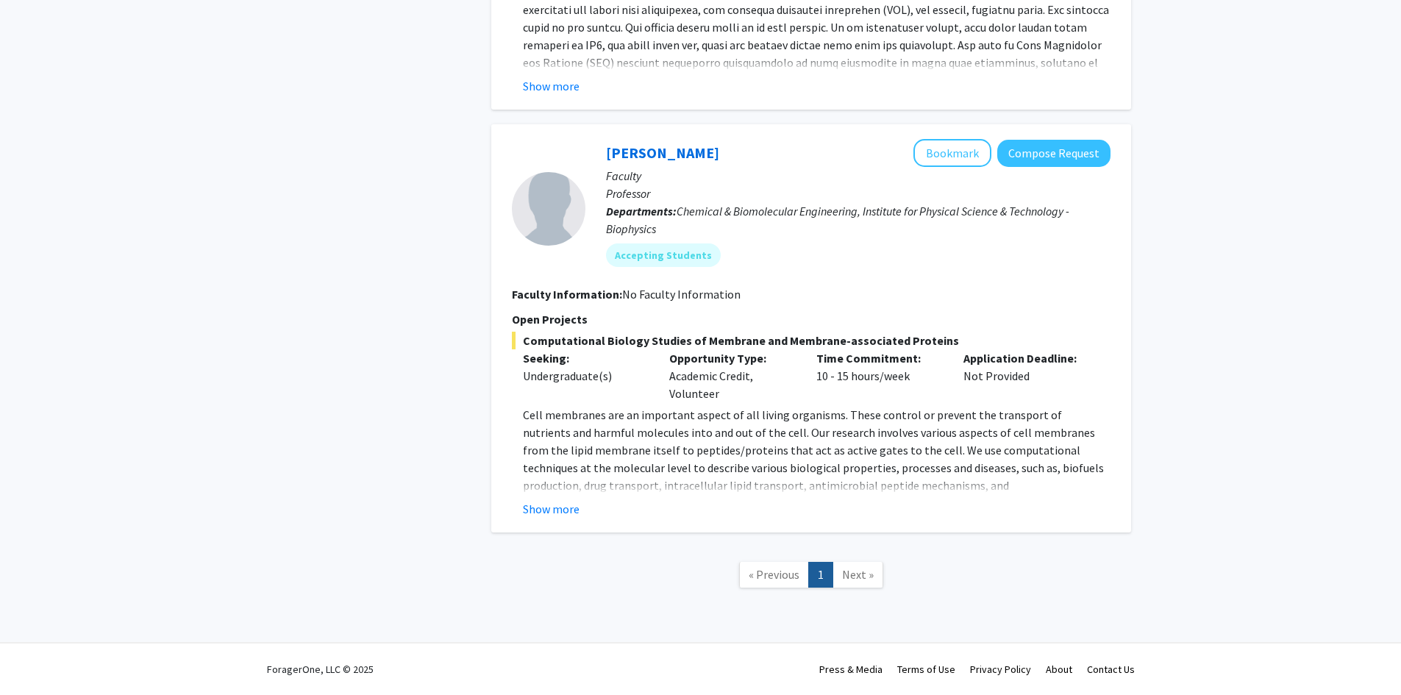
click at [859, 573] on span "Next »" at bounding box center [858, 574] width 32 height 15
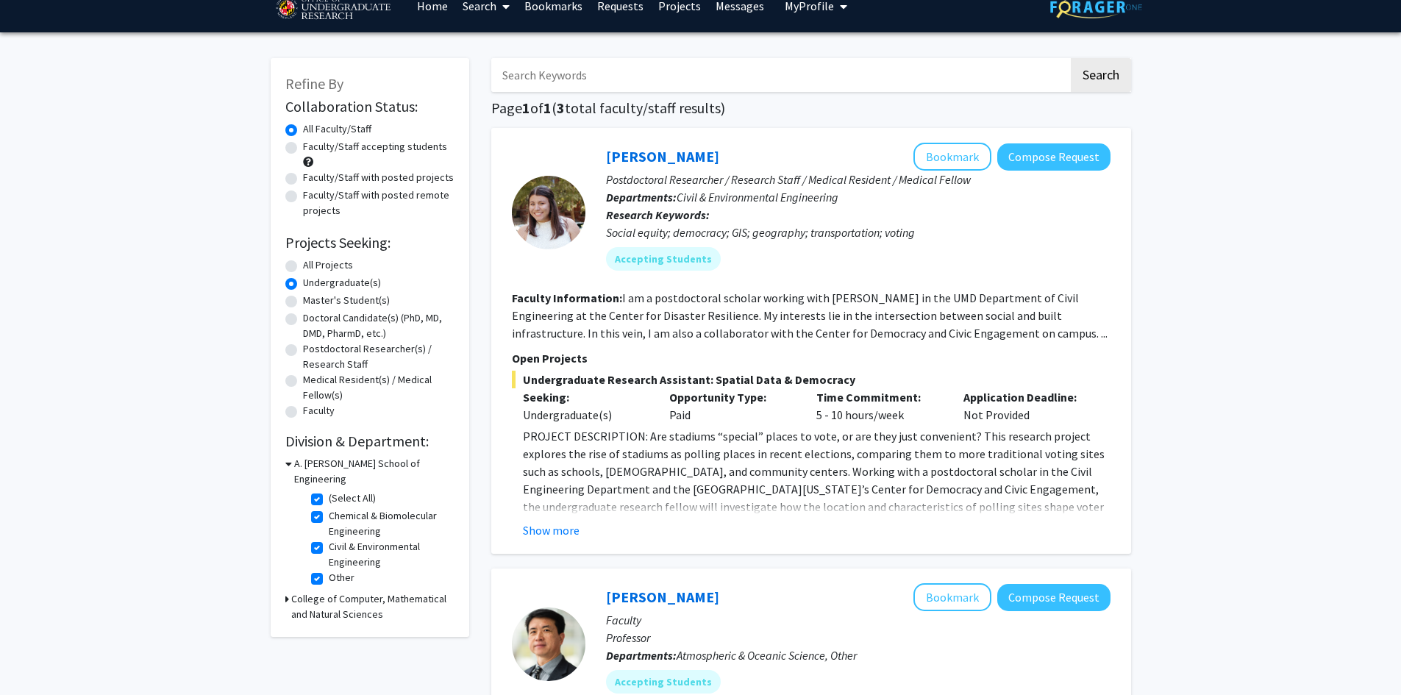
scroll to position [0, 0]
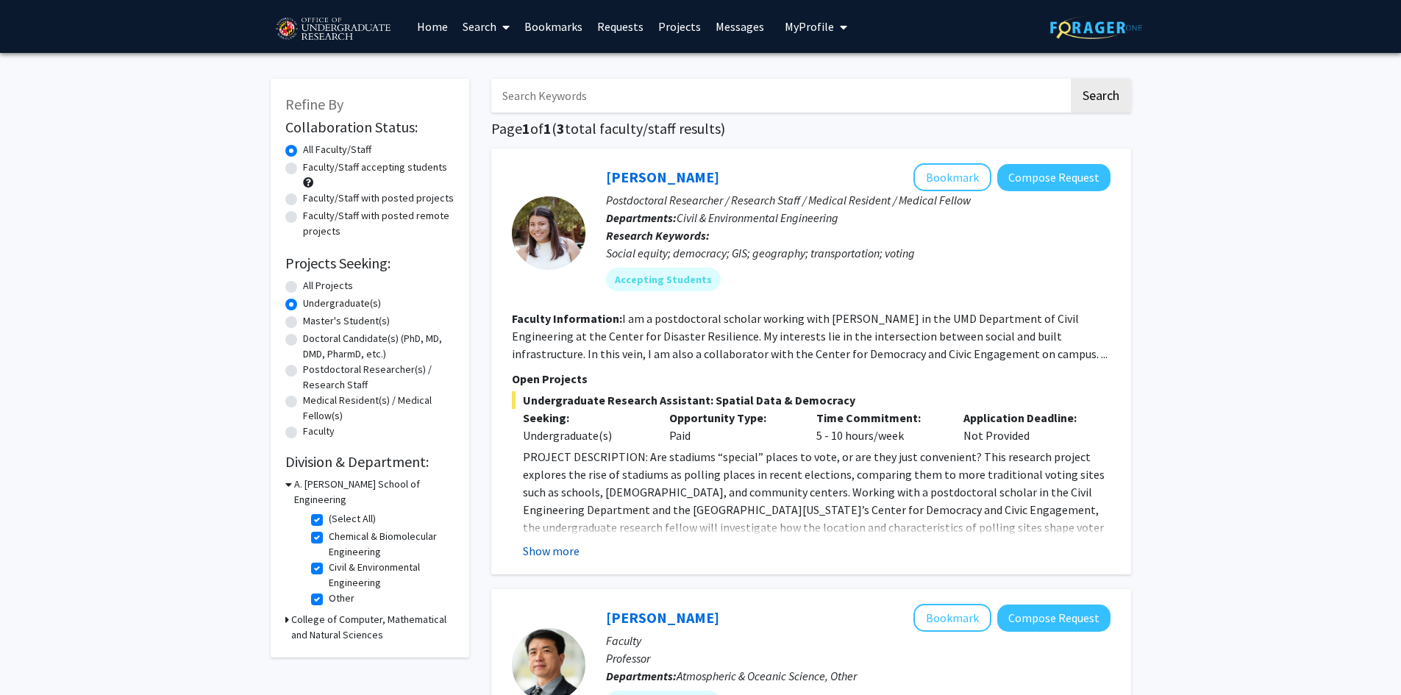
click at [547, 547] on button "Show more" at bounding box center [551, 551] width 57 height 18
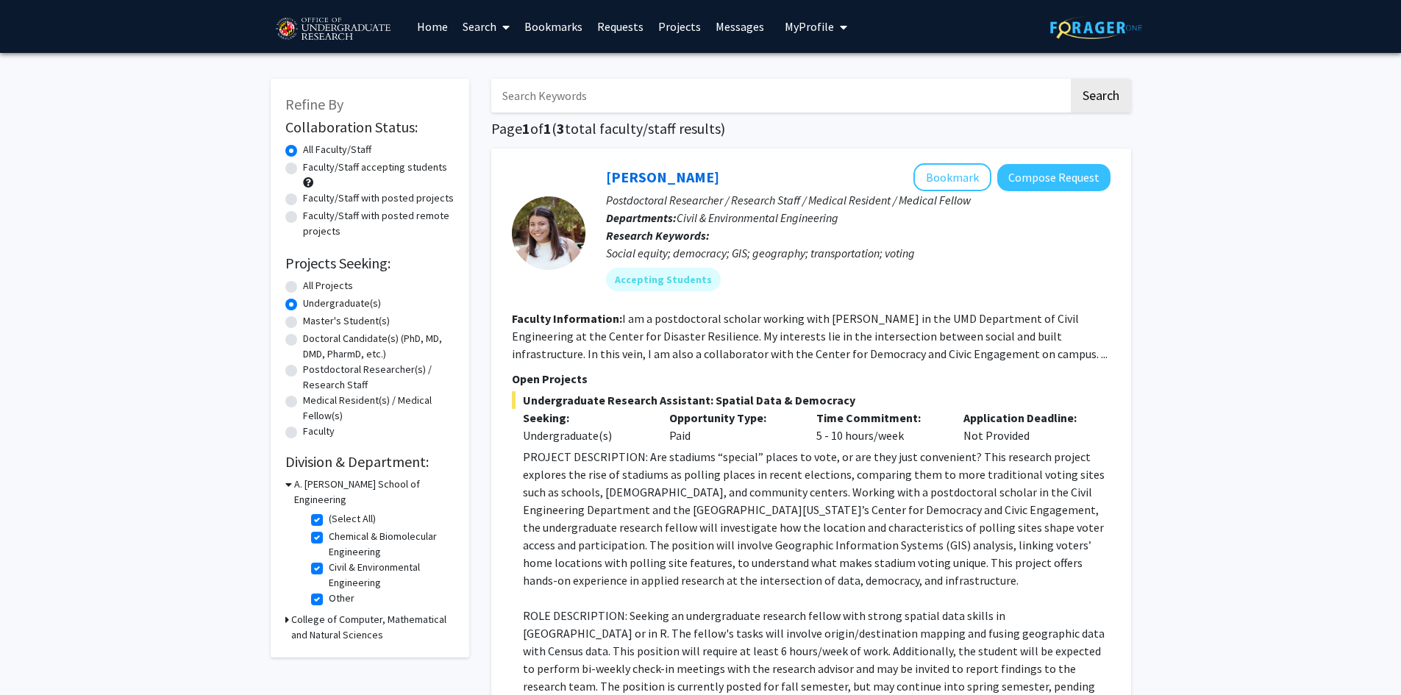
click at [440, 18] on link "Home" at bounding box center [433, 26] width 46 height 51
